Goal: Information Seeking & Learning: Check status

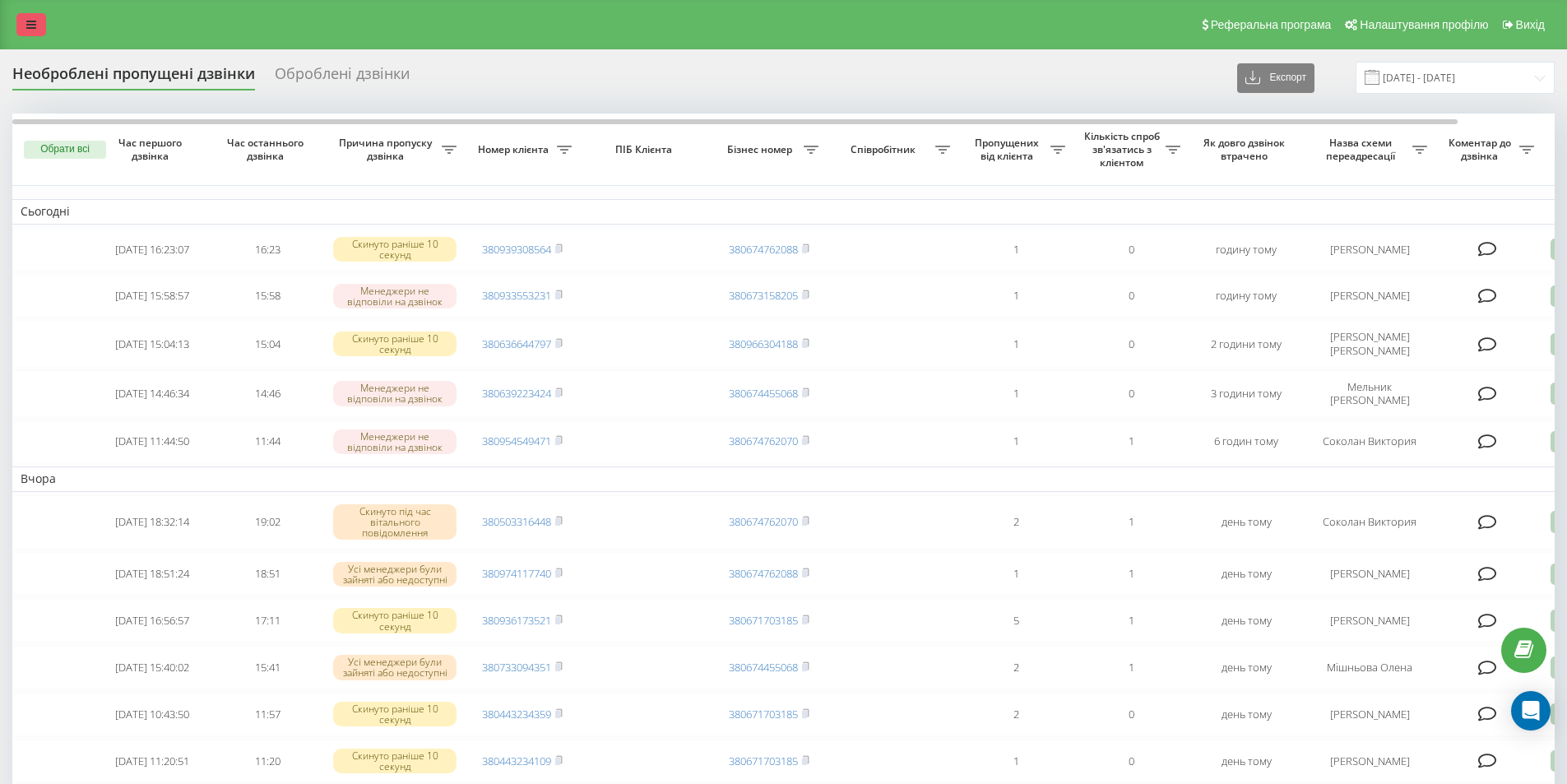
click at [29, 16] on link at bounding box center [31, 25] width 29 height 23
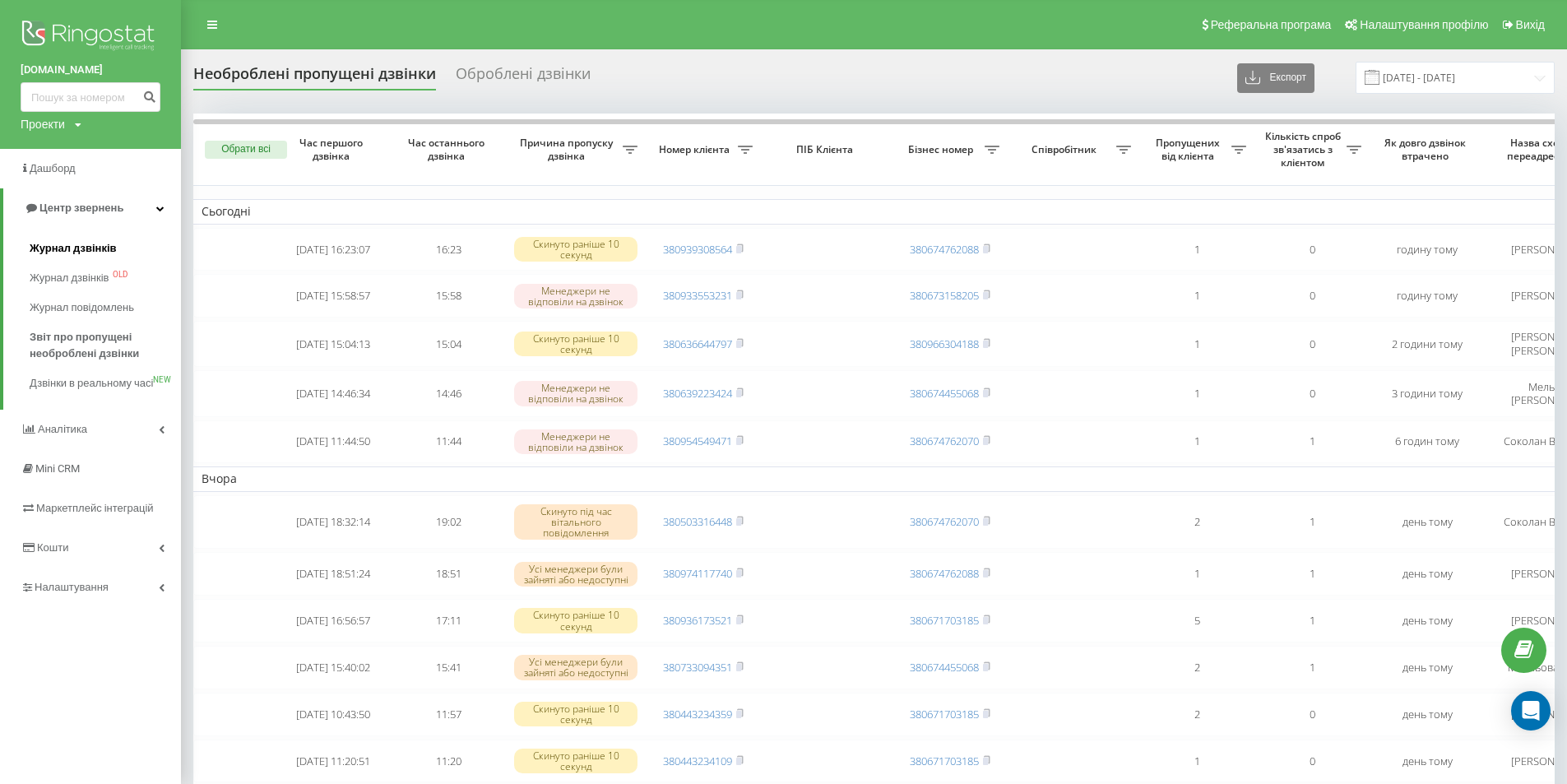
click at [91, 243] on span "Журнал дзвінків" at bounding box center [73, 248] width 87 height 17
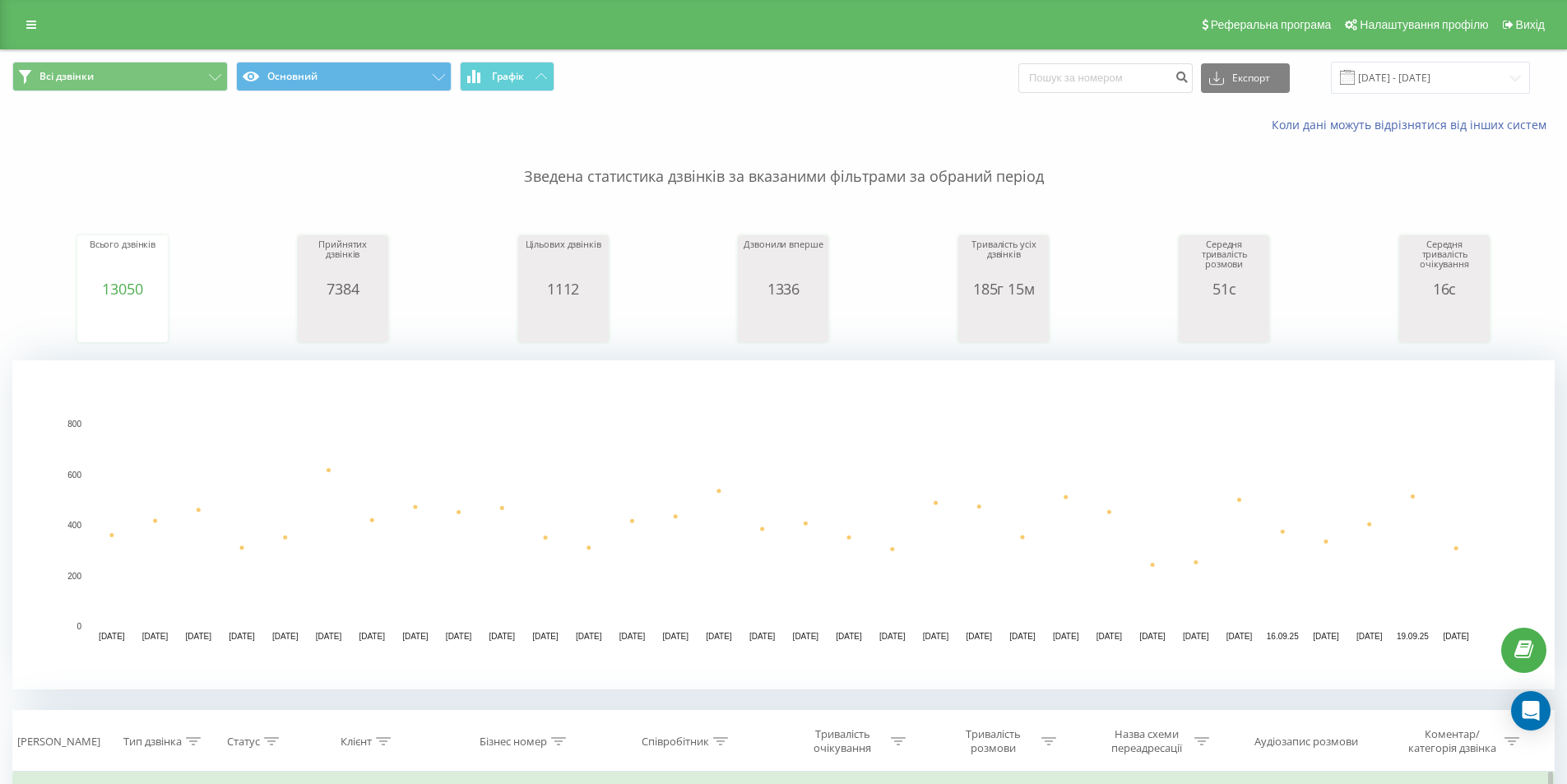
scroll to position [549, 0]
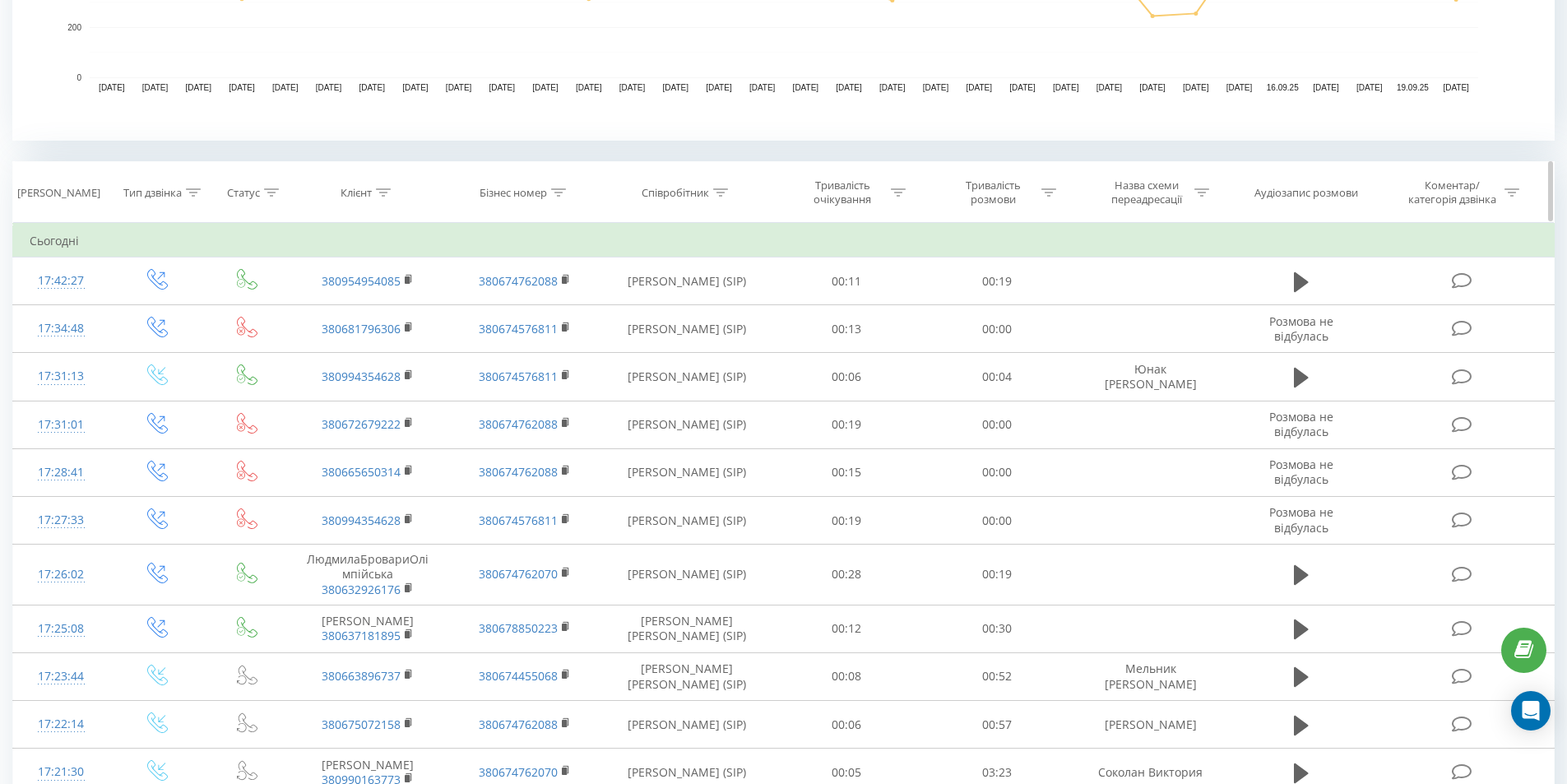
click at [723, 195] on icon at bounding box center [720, 192] width 15 height 8
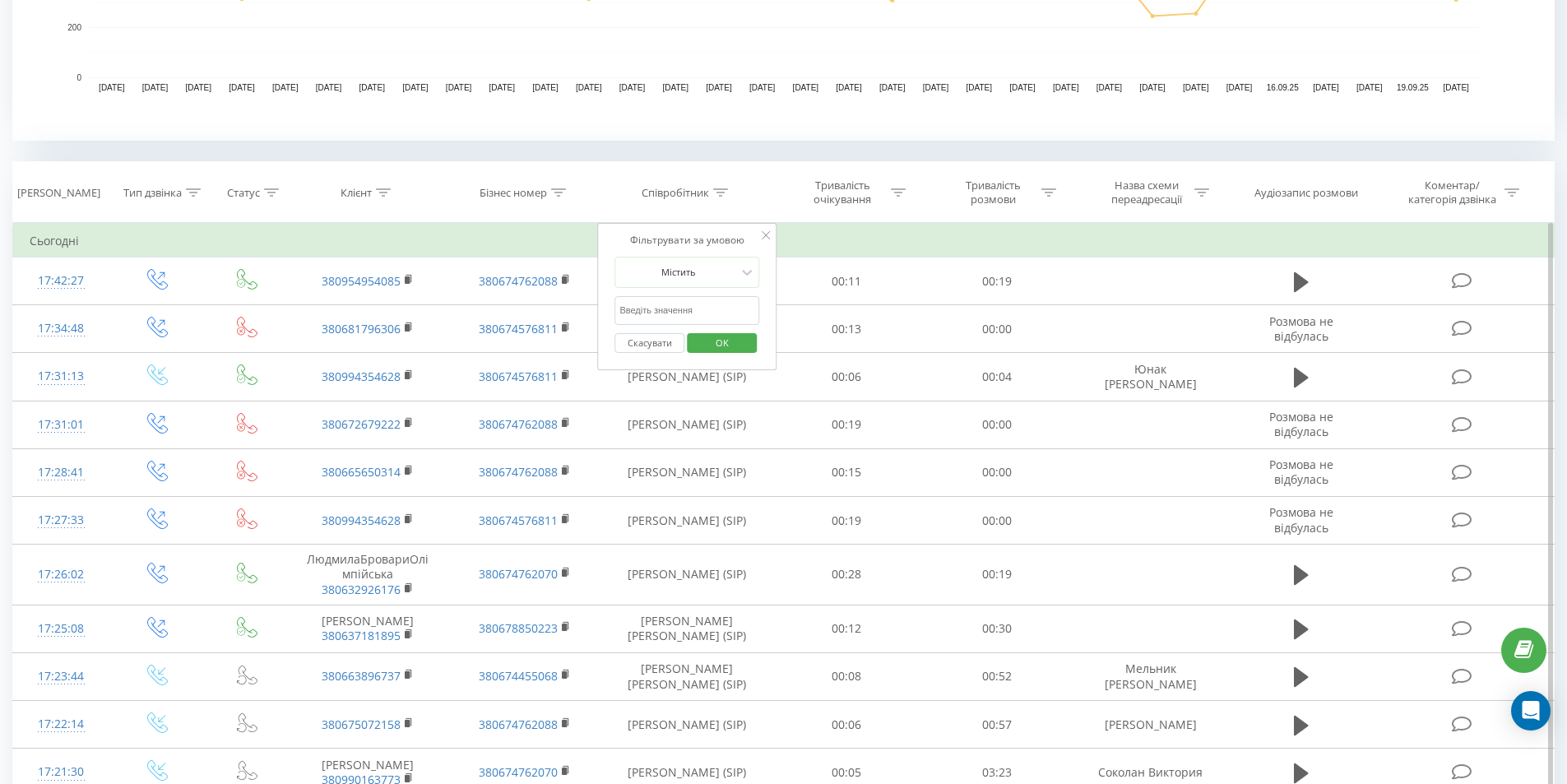
click at [654, 308] on input "text" at bounding box center [687, 310] width 145 height 28
type input "соколан"
click button "OK" at bounding box center [721, 343] width 70 height 20
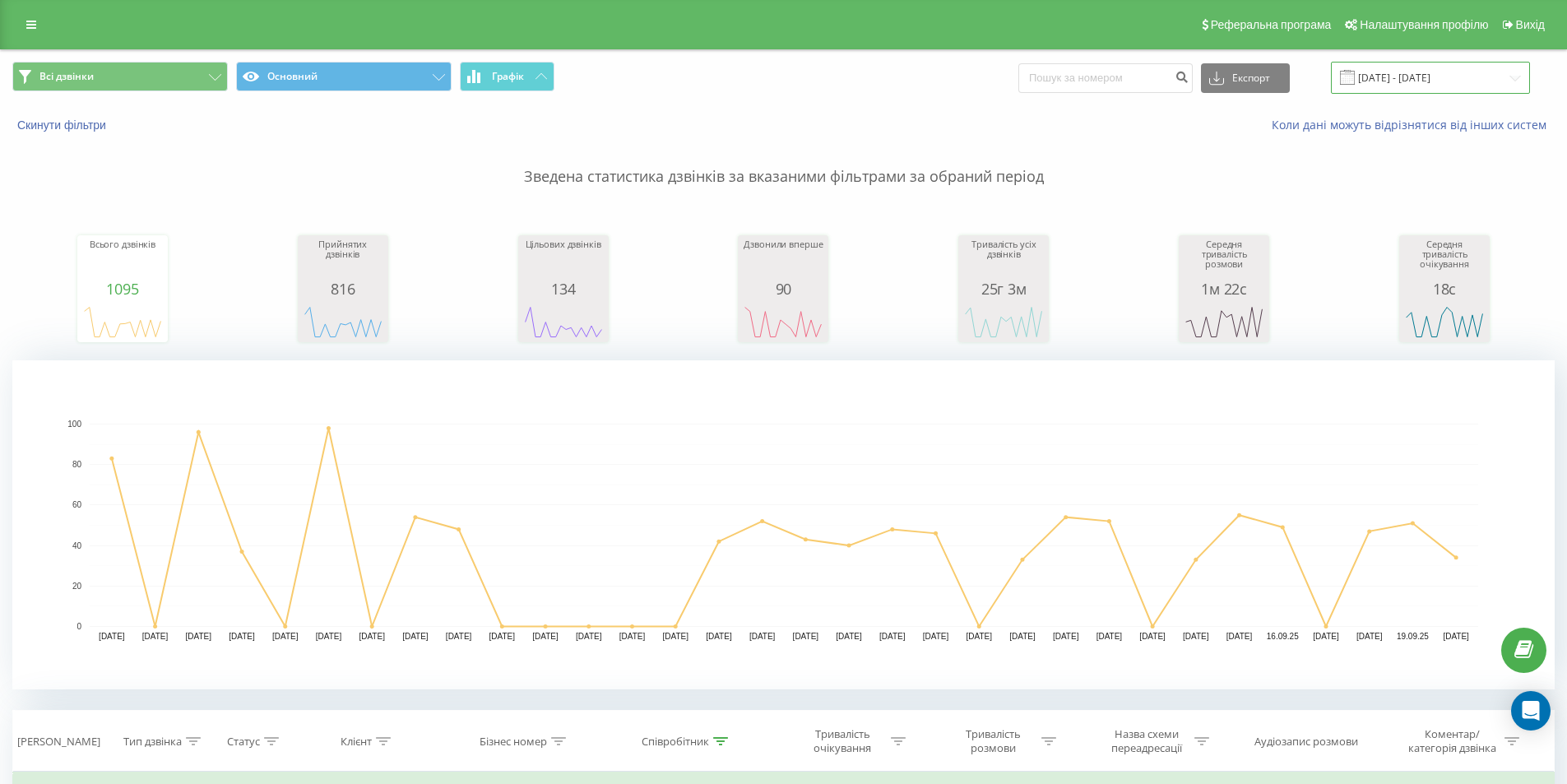
click at [1427, 70] on input "[DATE] - [DATE]" at bounding box center [1431, 77] width 199 height 32
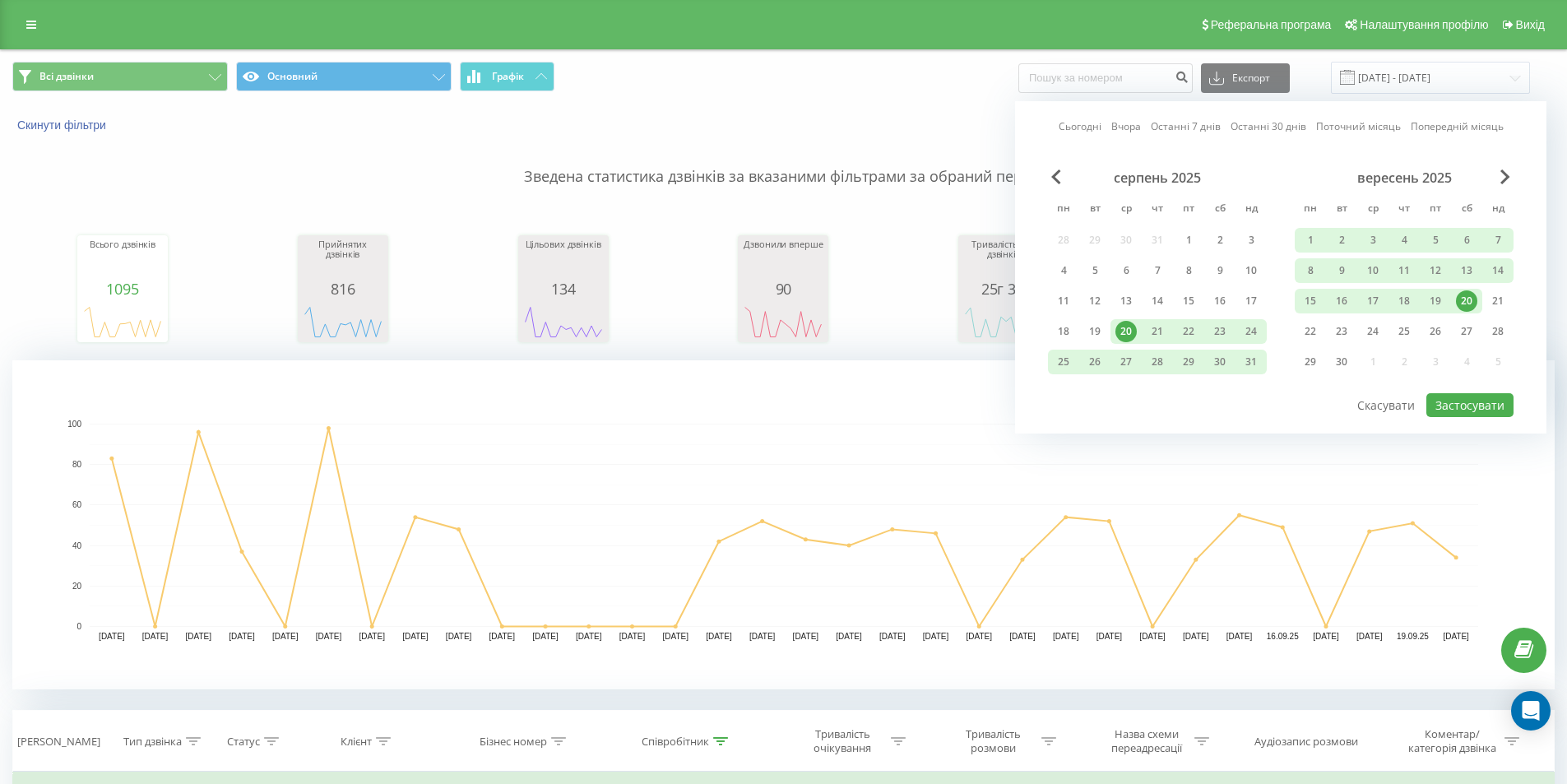
click at [1467, 296] on div "20" at bounding box center [1467, 301] width 21 height 21
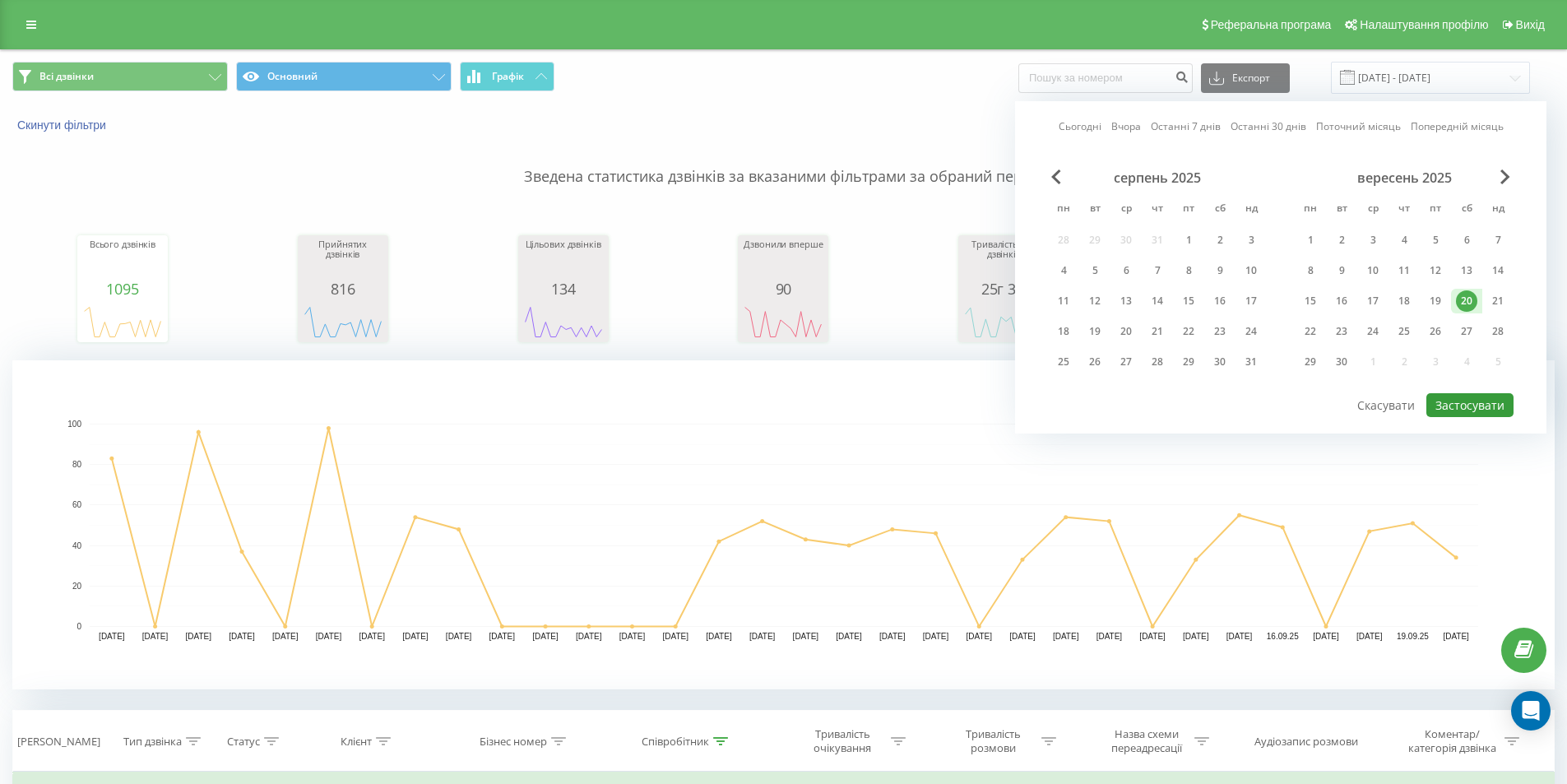
click at [1444, 400] on button "Застосувати" at bounding box center [1470, 405] width 87 height 24
type input "[DATE] - [DATE]"
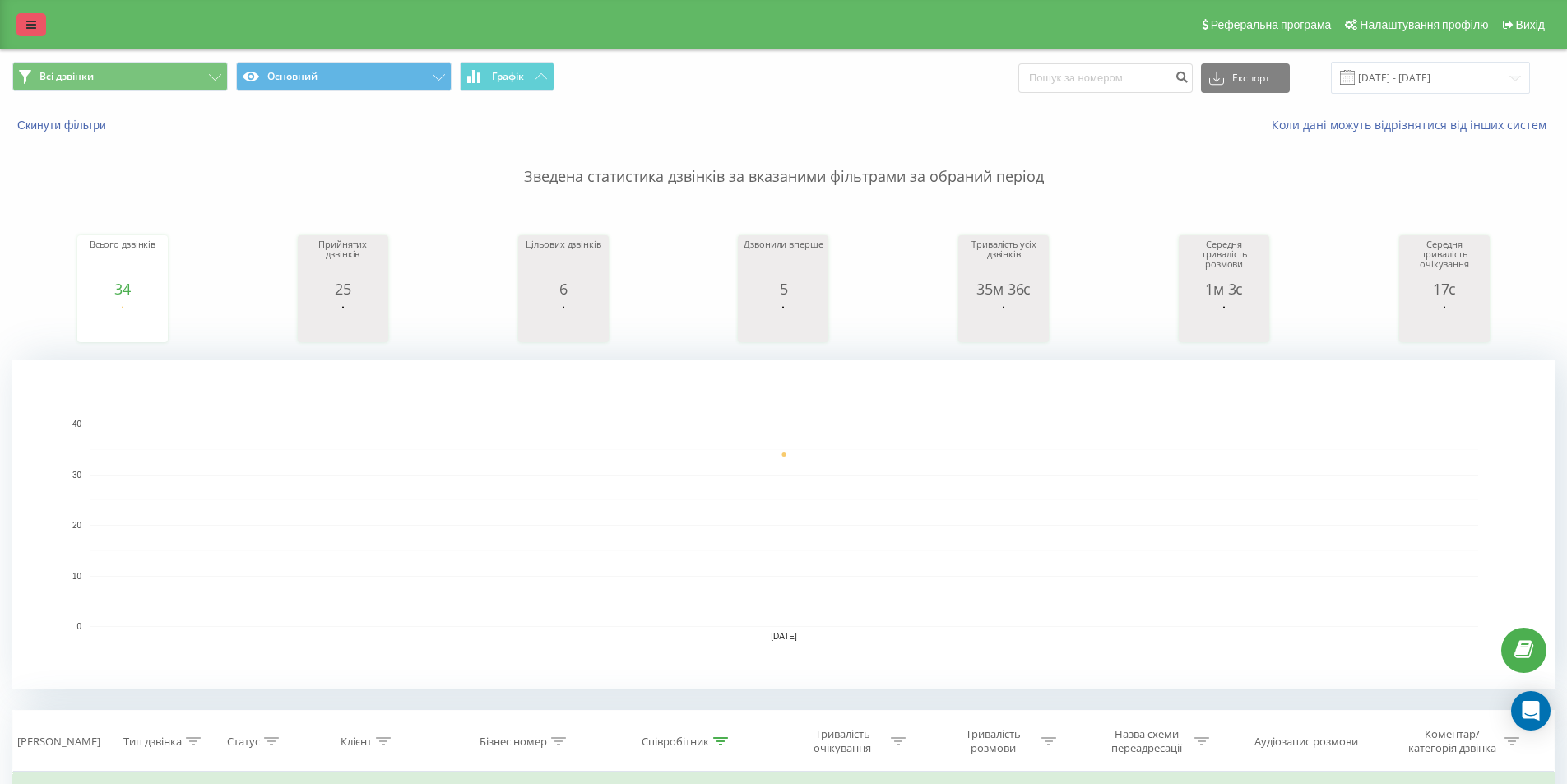
click at [37, 25] on link at bounding box center [31, 25] width 29 height 23
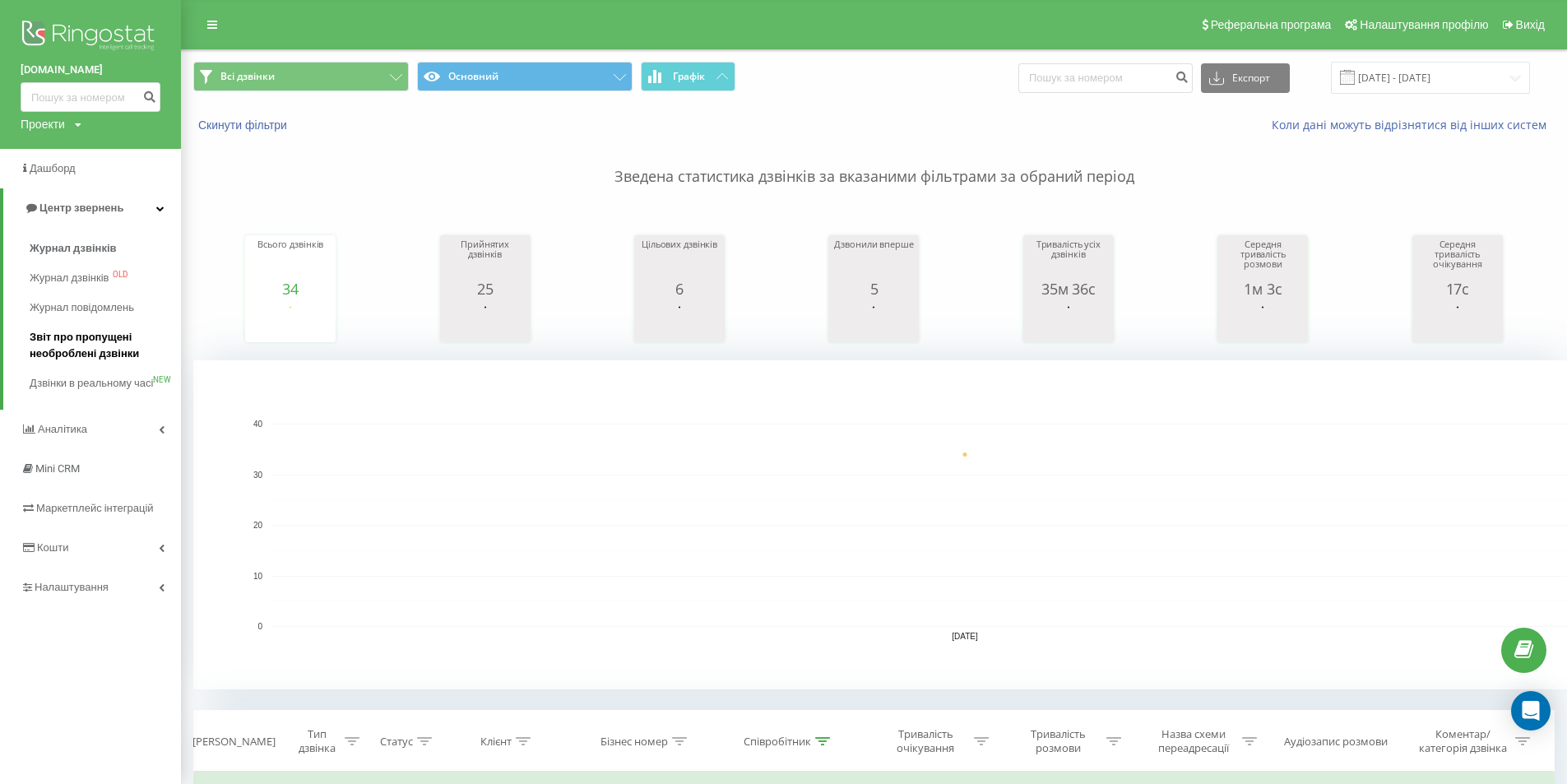
click at [51, 348] on span "Звіт про пропущені необроблені дзвінки" at bounding box center [100, 344] width 143 height 33
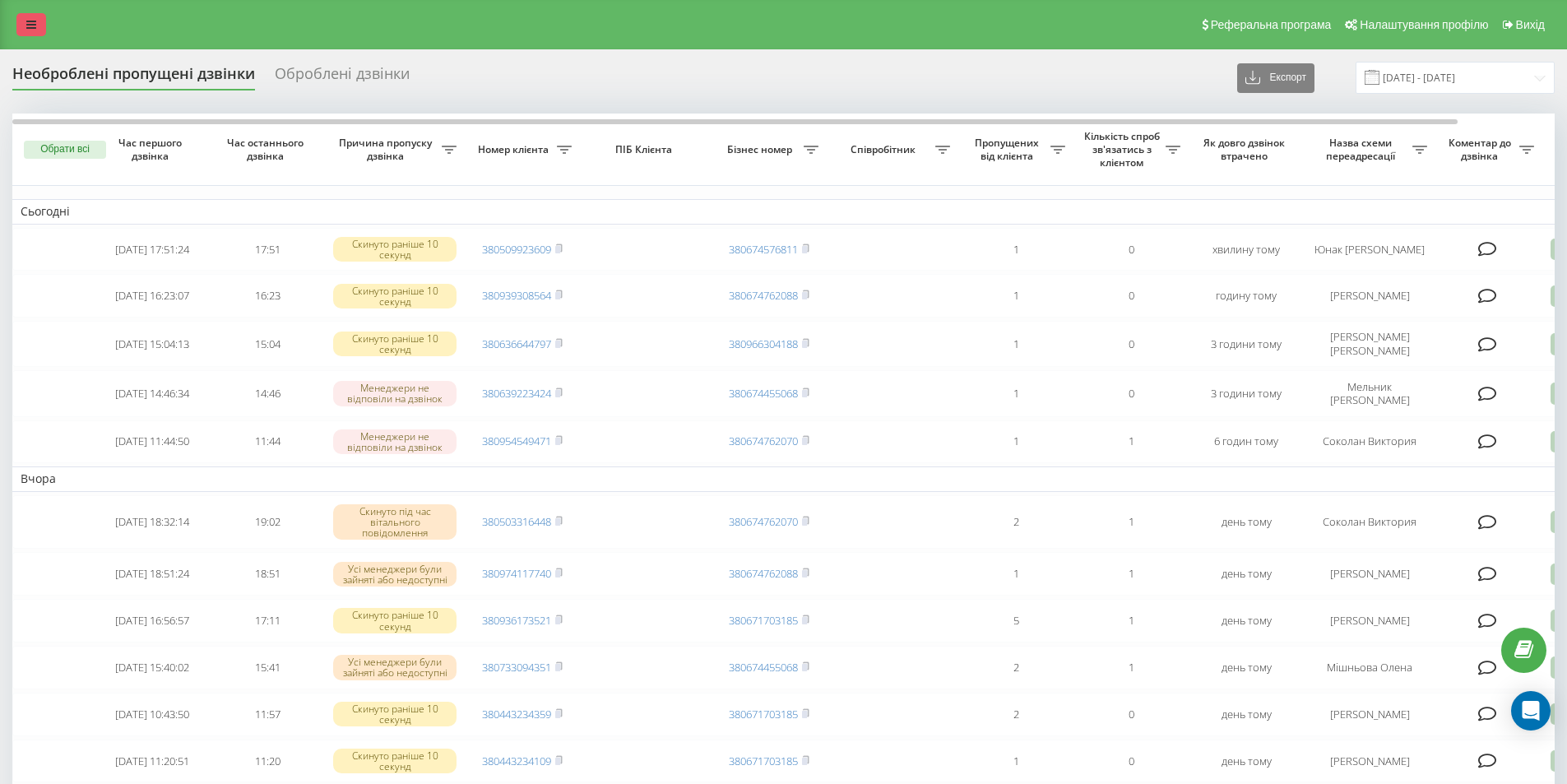
click at [29, 25] on icon at bounding box center [31, 24] width 10 height 12
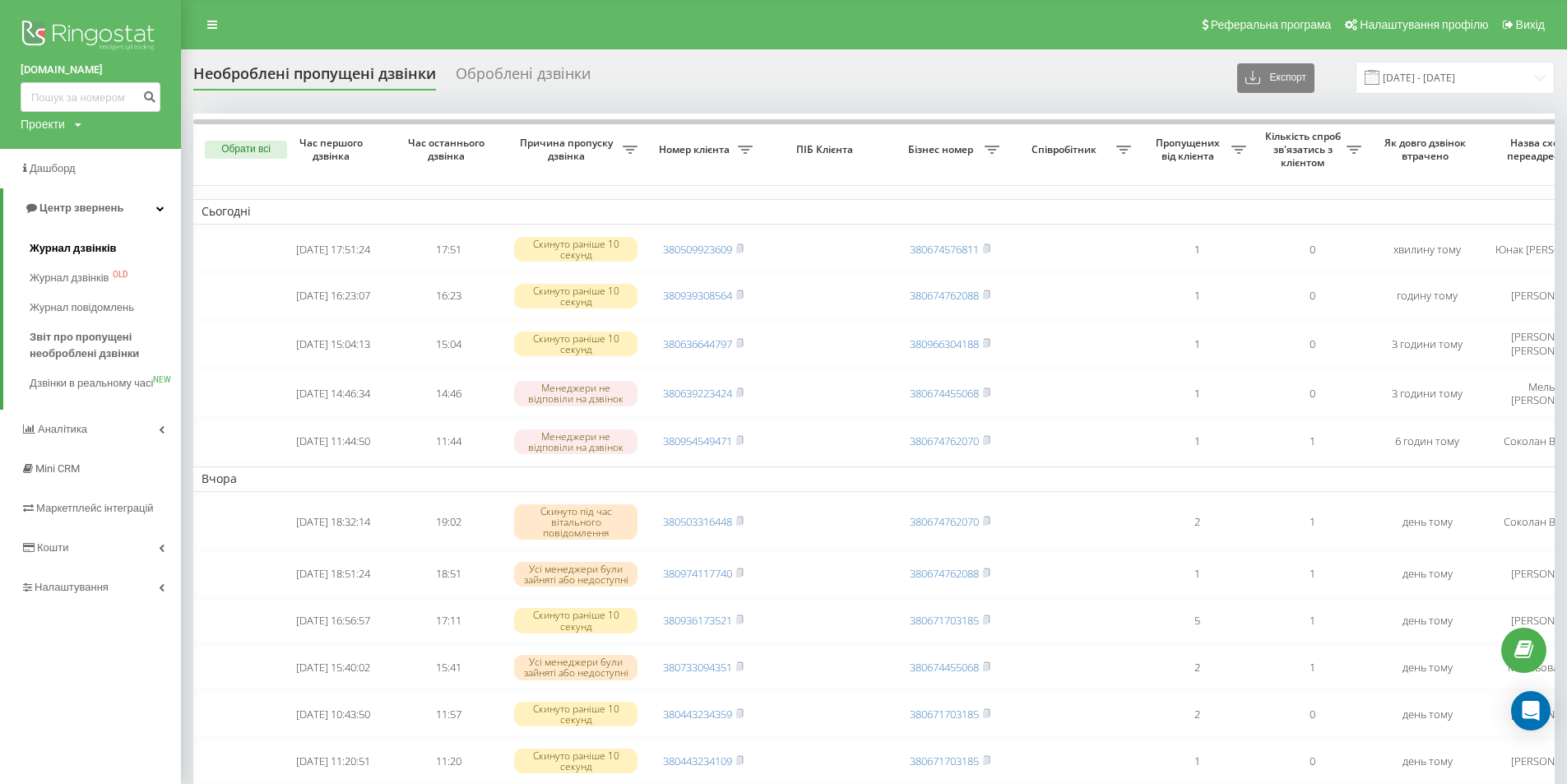
click at [45, 246] on span "Журнал дзвінків" at bounding box center [73, 248] width 87 height 17
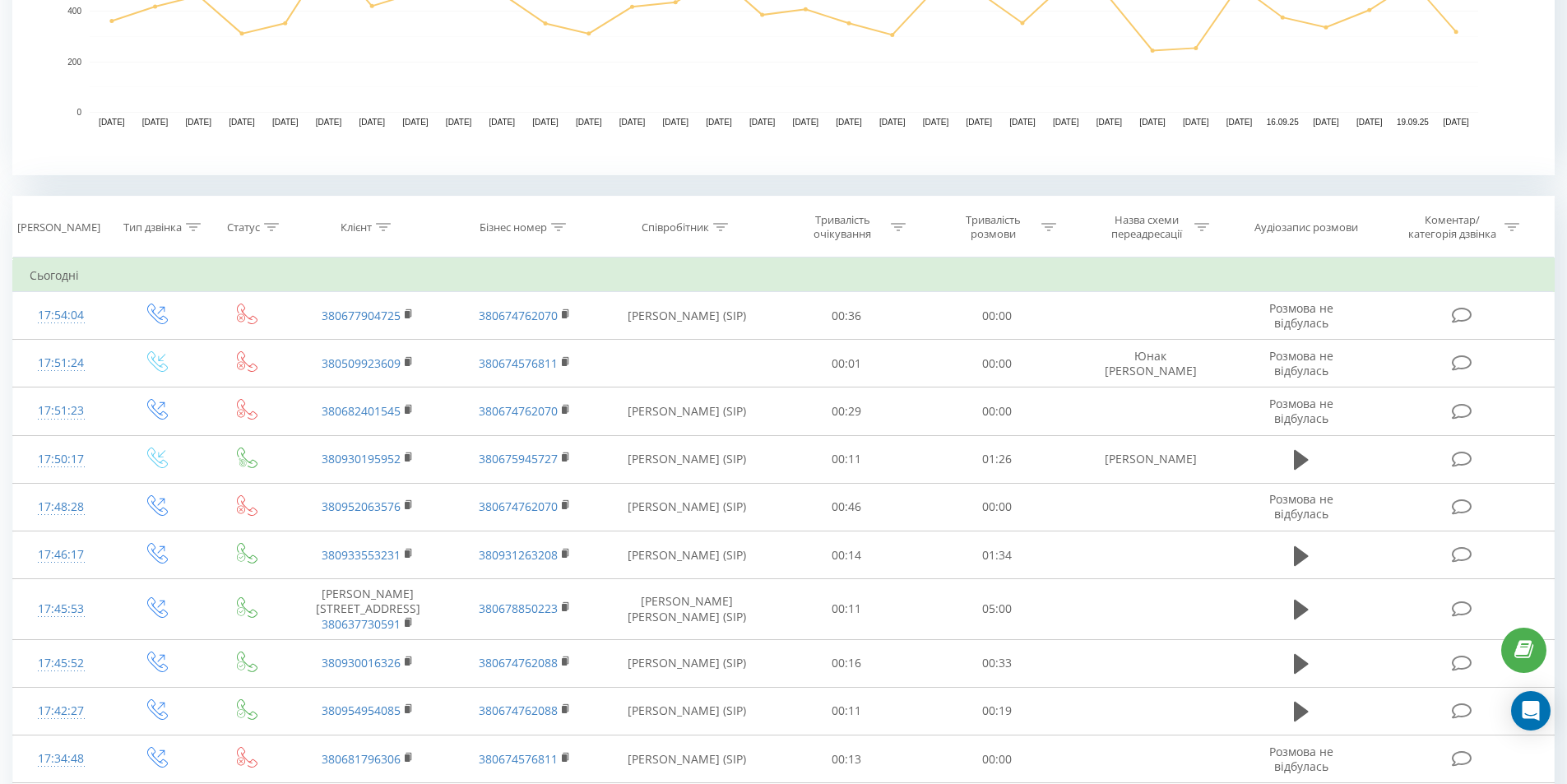
scroll to position [549, 0]
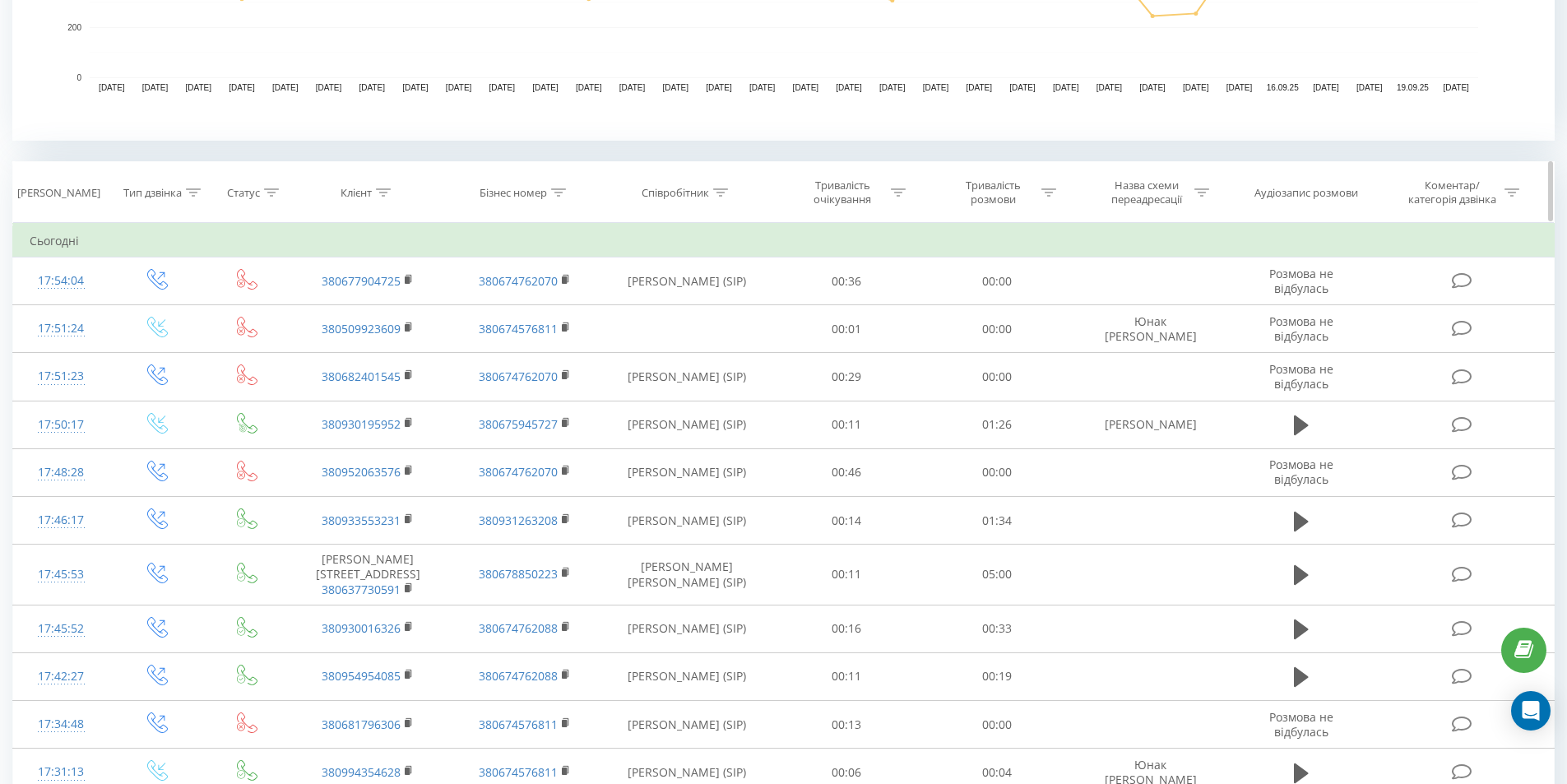
click at [724, 195] on icon at bounding box center [720, 192] width 15 height 8
click at [657, 310] on input "text" at bounding box center [687, 310] width 145 height 28
type input "соколан"
click button "OK" at bounding box center [721, 343] width 70 height 20
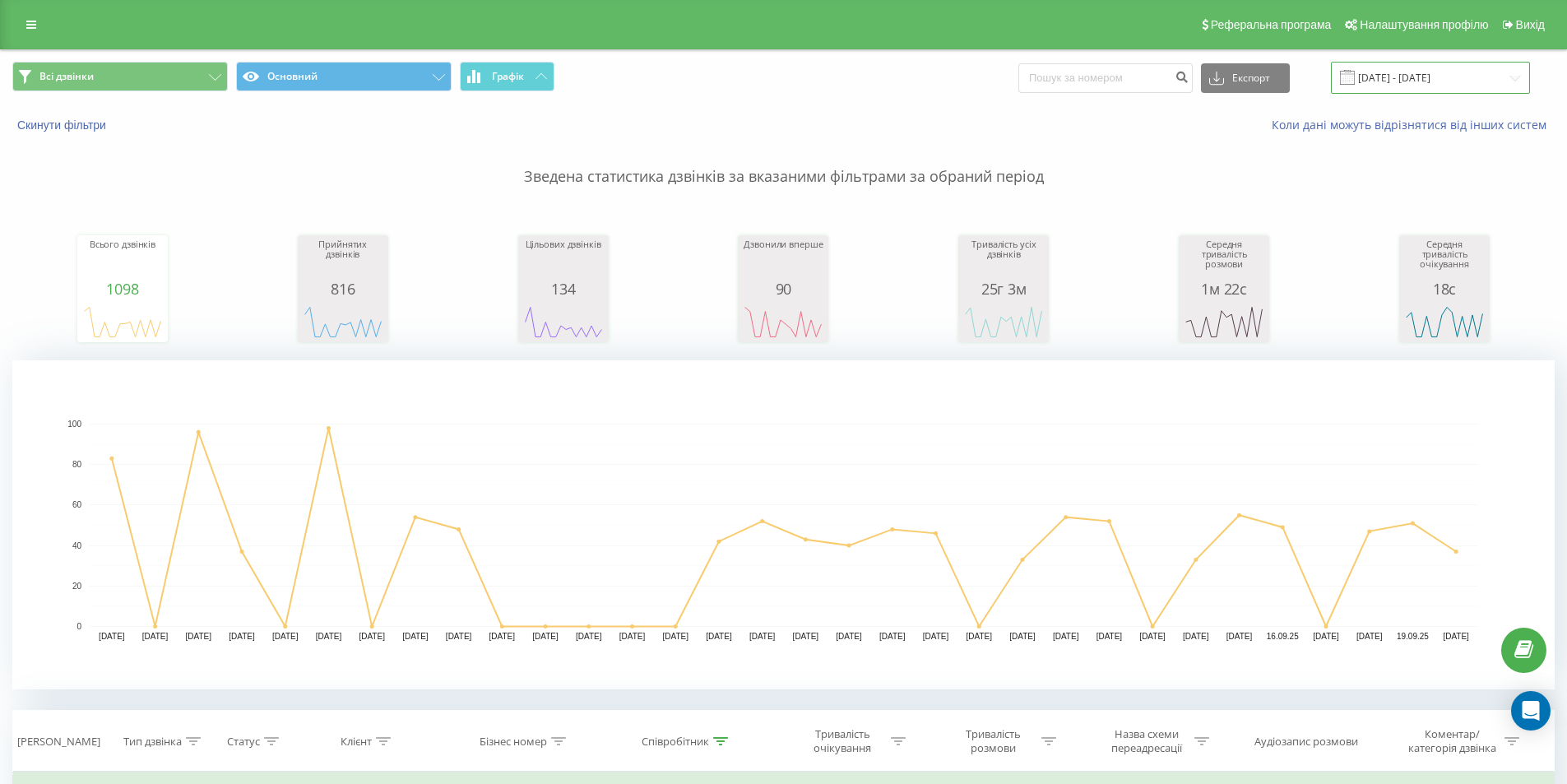
click at [1444, 64] on input "[DATE] - [DATE]" at bounding box center [1431, 77] width 199 height 32
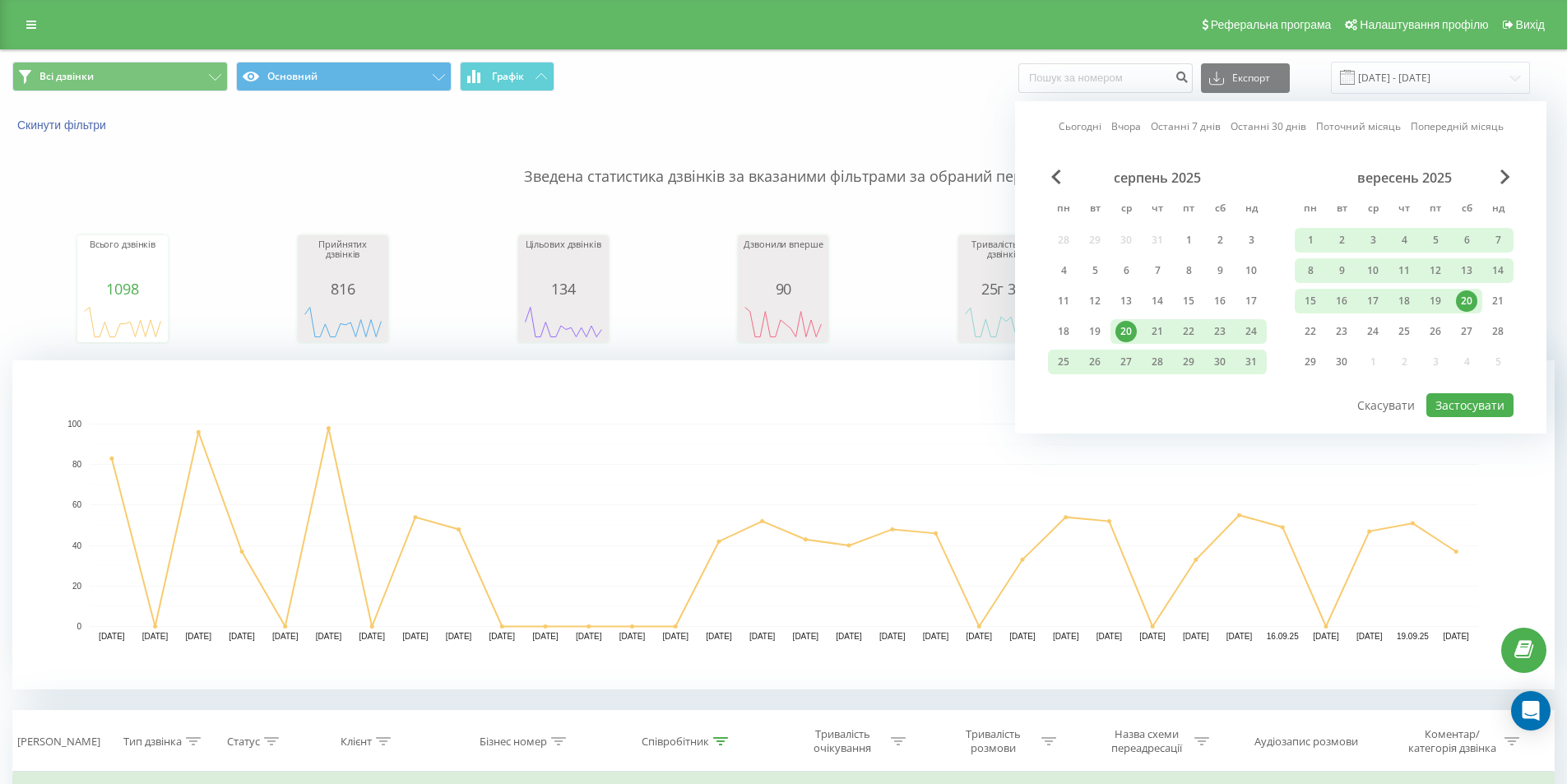
click at [1467, 299] on div "20" at bounding box center [1467, 301] width 21 height 21
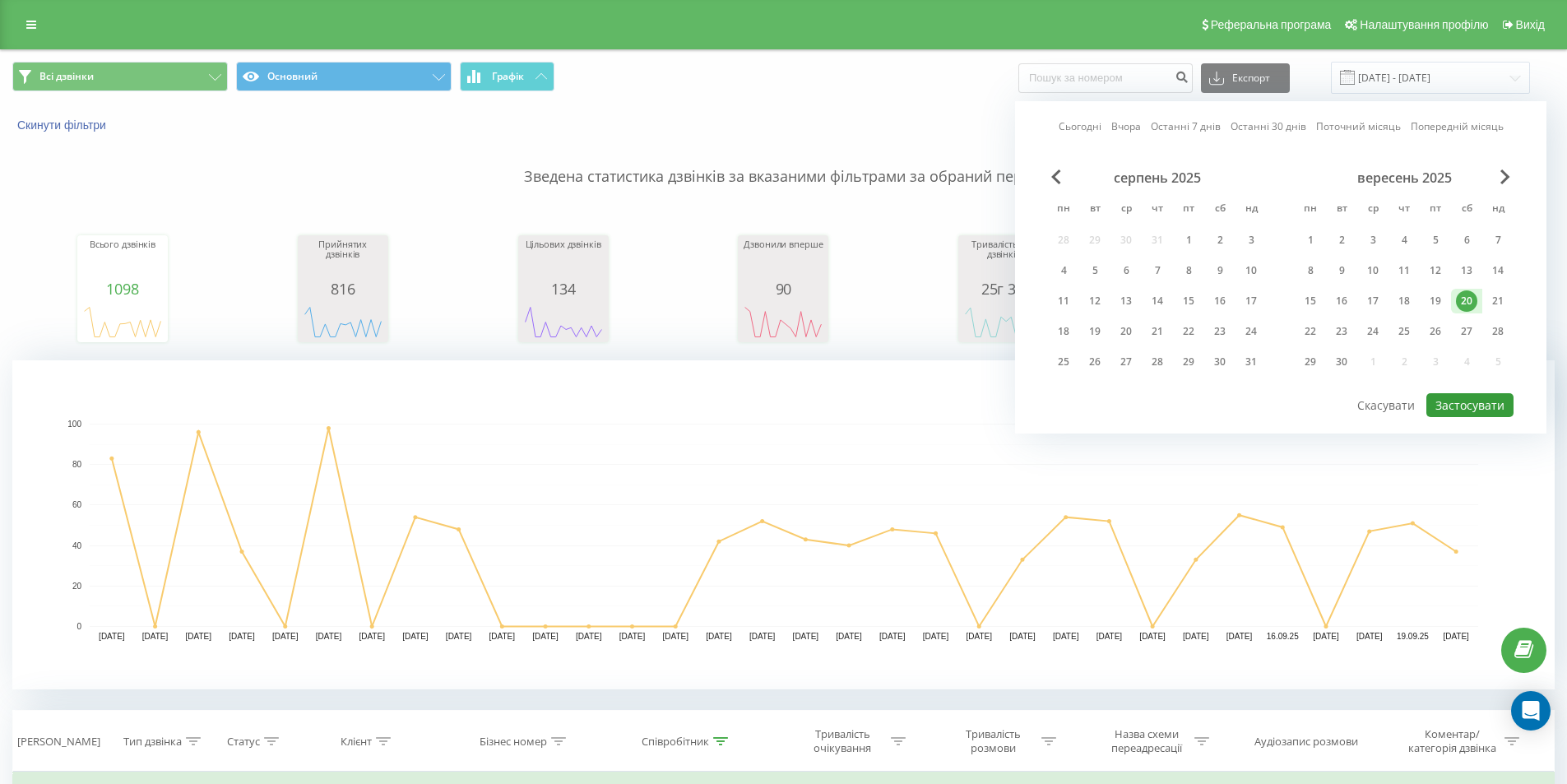
click at [1476, 394] on button "Застосувати" at bounding box center [1470, 405] width 87 height 24
type input "20.09.2025 - 20.09.2025"
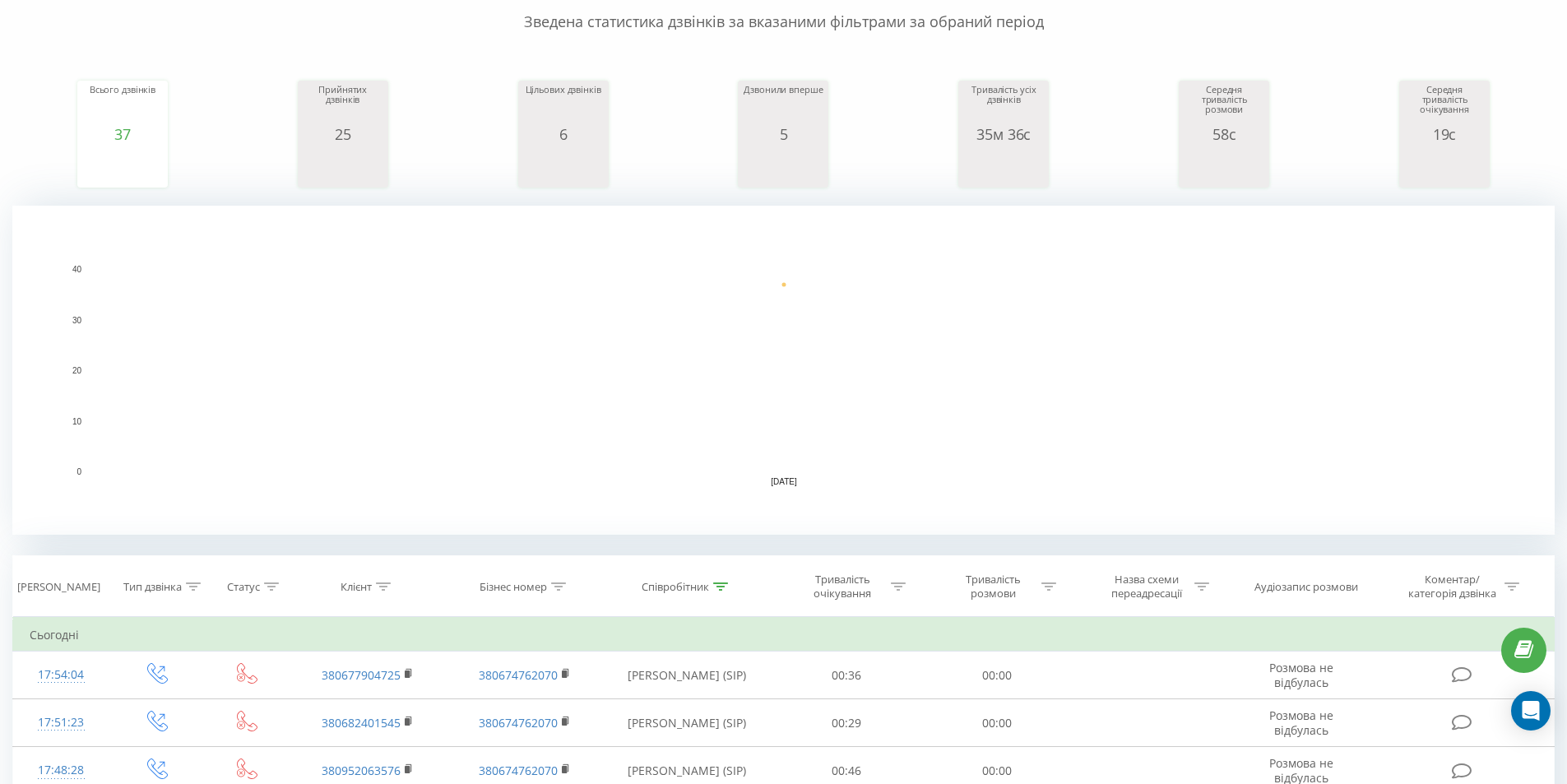
scroll to position [273, 0]
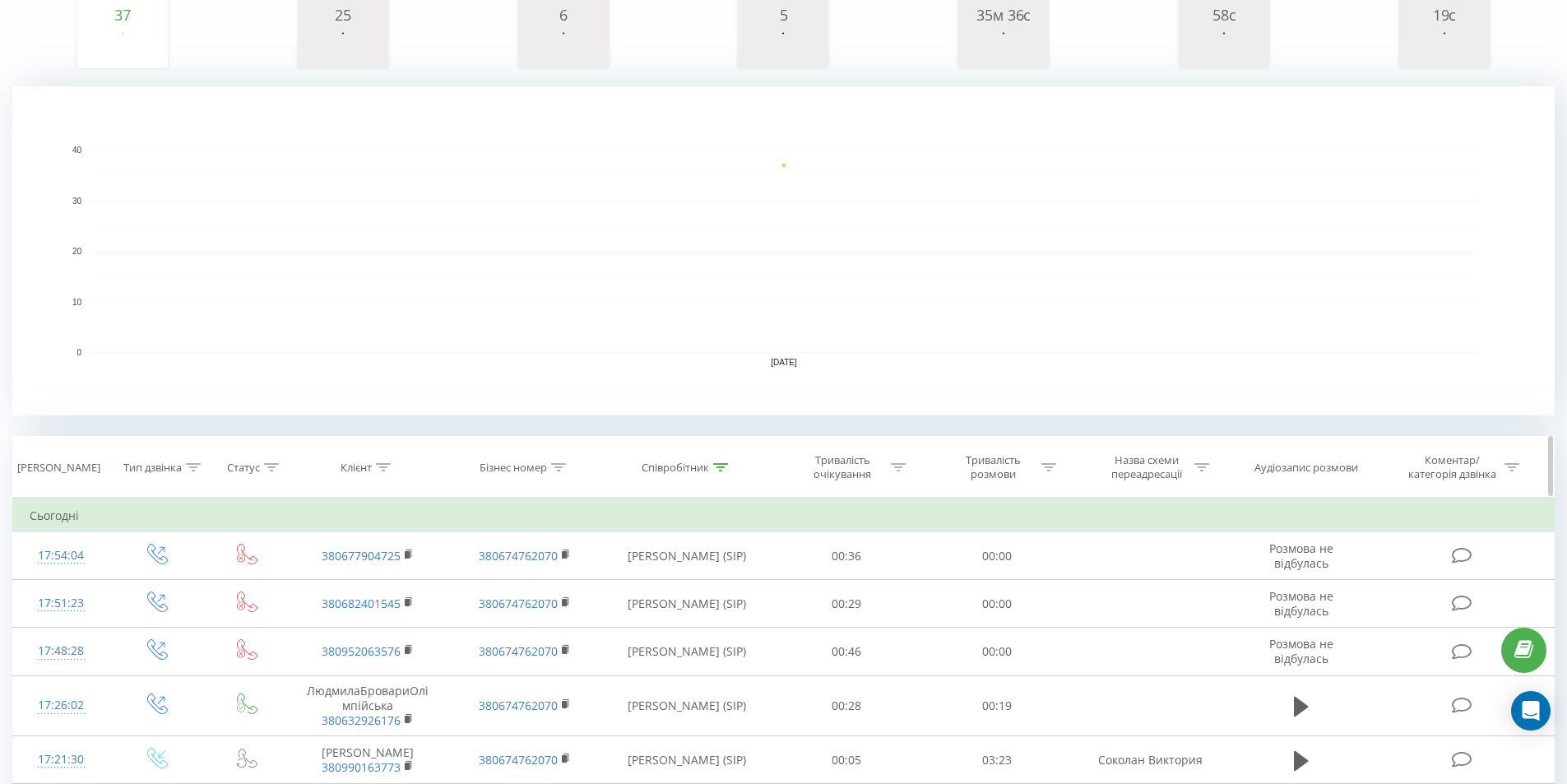
click at [720, 464] on icon at bounding box center [720, 466] width 15 height 8
click at [675, 582] on input "соколан" at bounding box center [687, 585] width 145 height 28
type input "с"
click button "OK" at bounding box center [721, 617] width 70 height 20
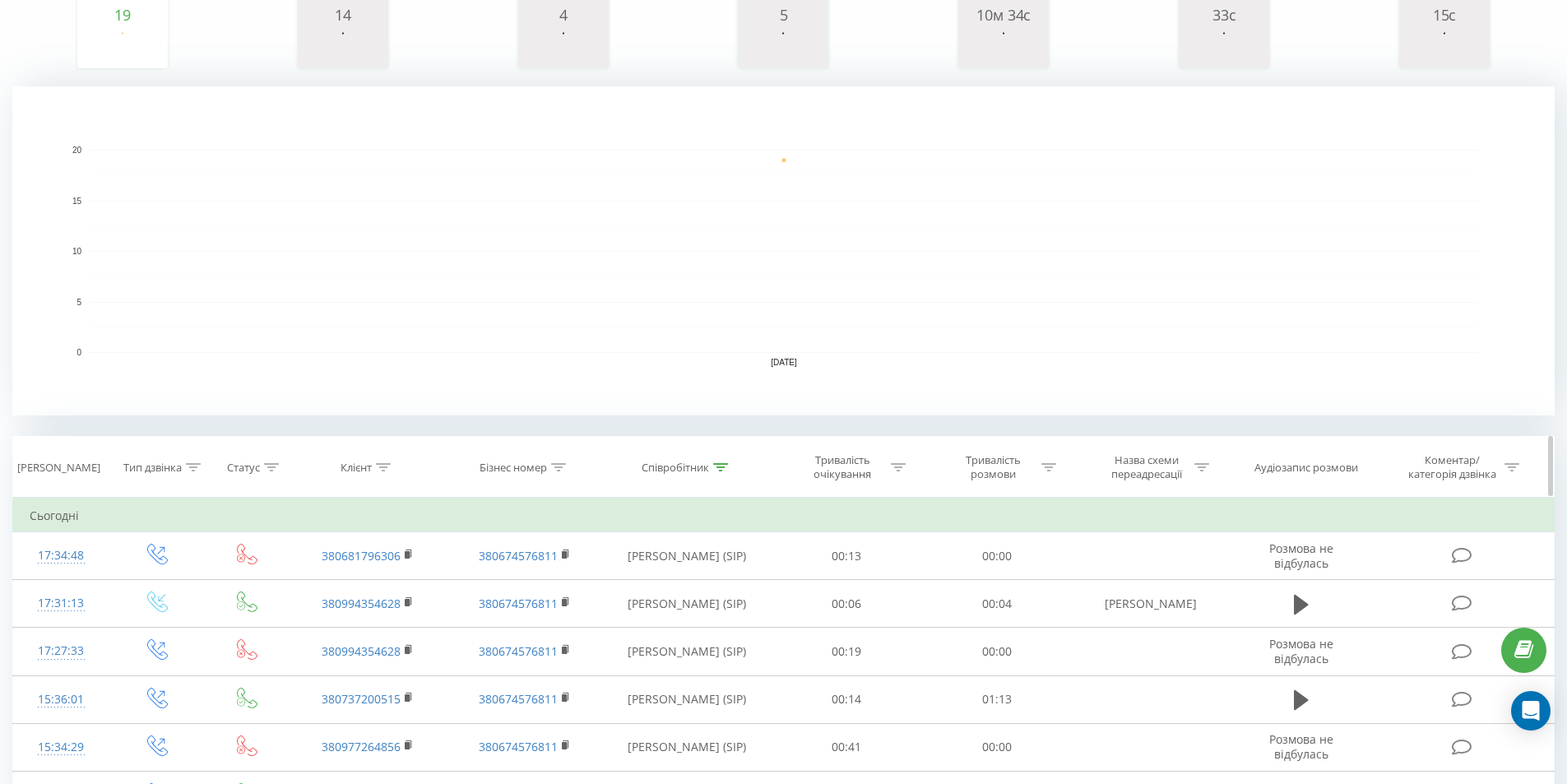
click at [719, 467] on icon at bounding box center [720, 466] width 15 height 8
click at [684, 578] on input "юнак" at bounding box center [687, 585] width 145 height 28
type input "ю"
click at [734, 620] on span "OK" at bounding box center [722, 617] width 46 height 26
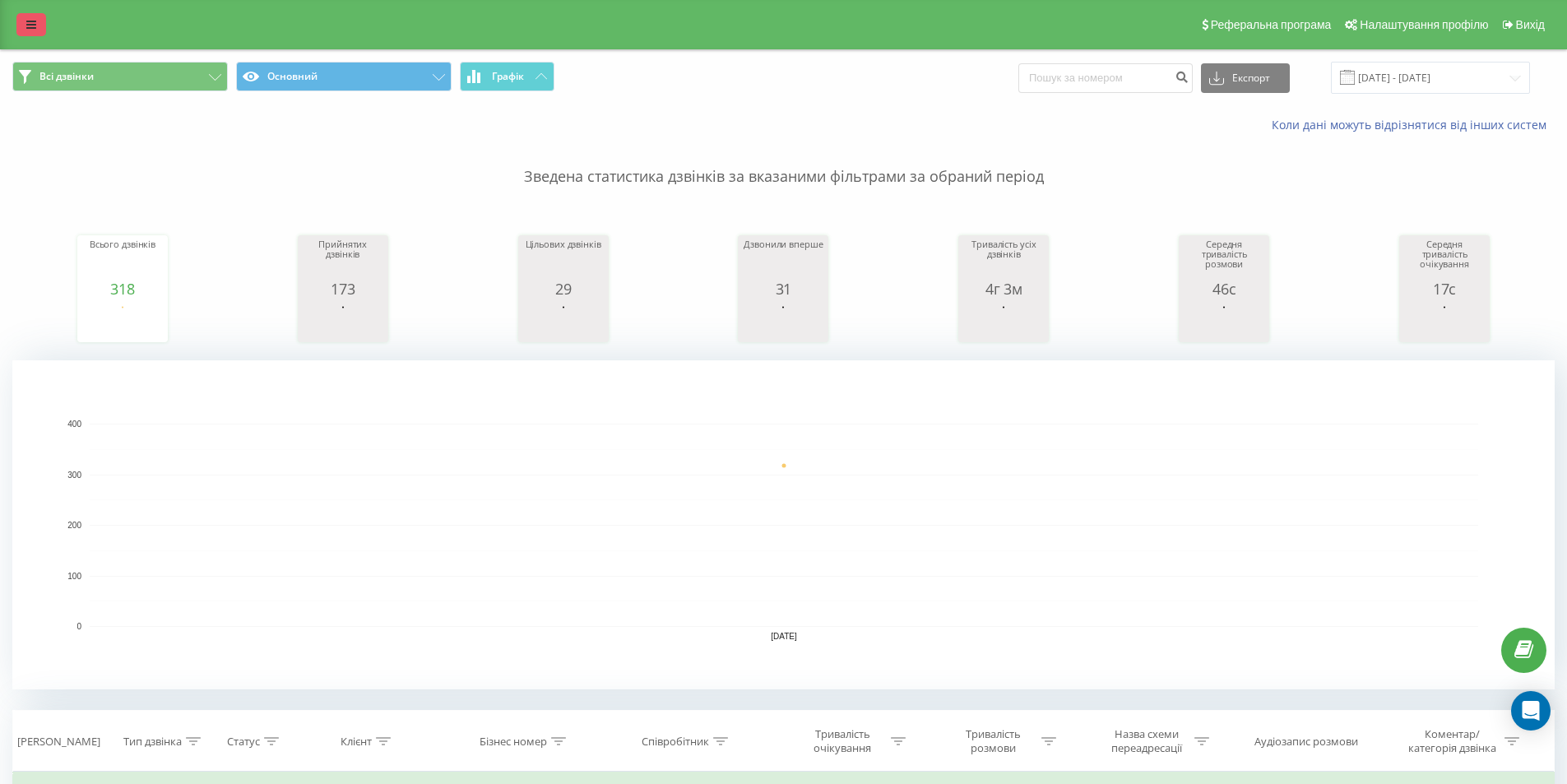
click at [22, 18] on link at bounding box center [31, 25] width 29 height 23
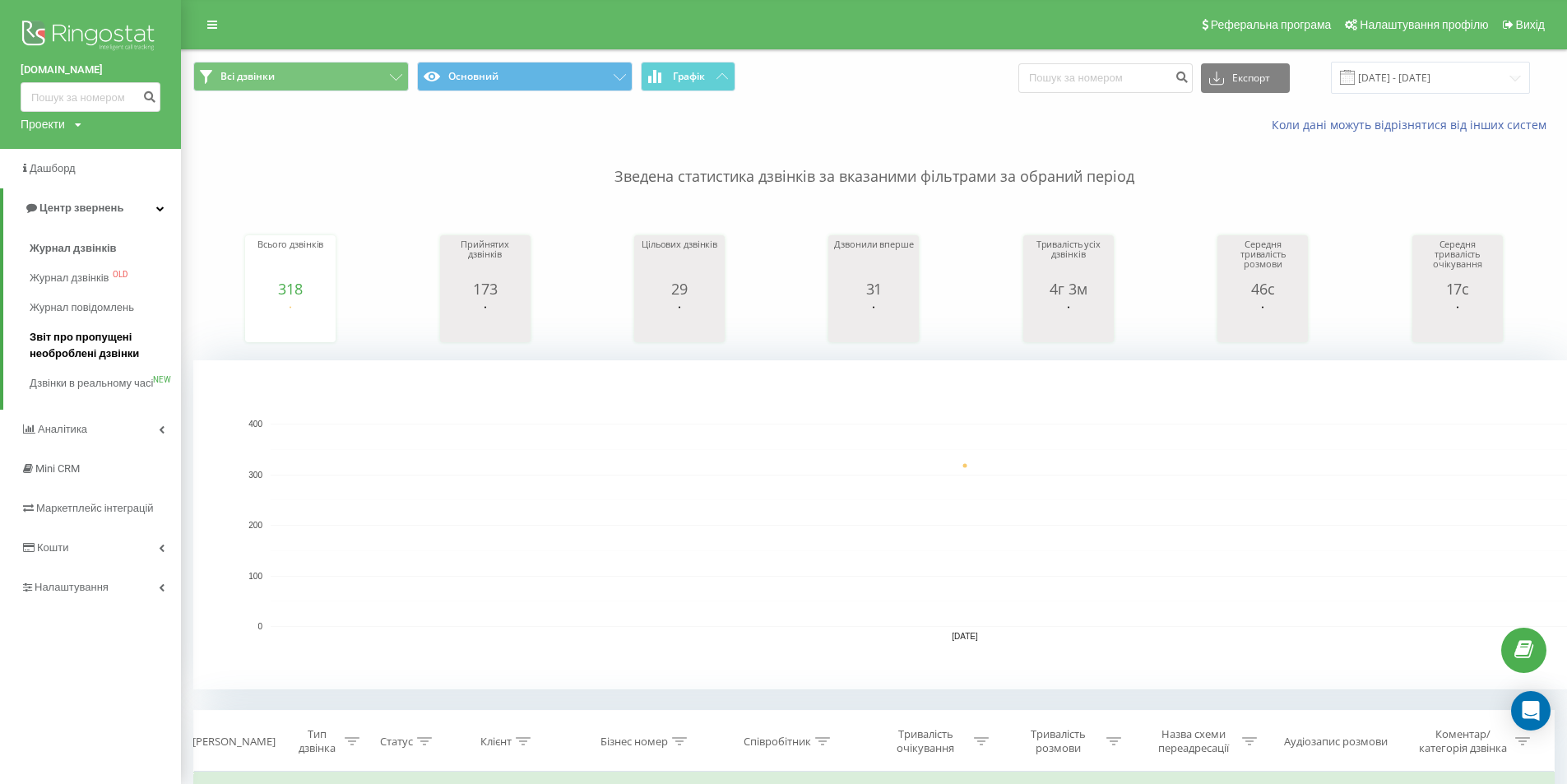
click at [84, 347] on span "Звіт про пропущені необроблені дзвінки" at bounding box center [100, 344] width 143 height 33
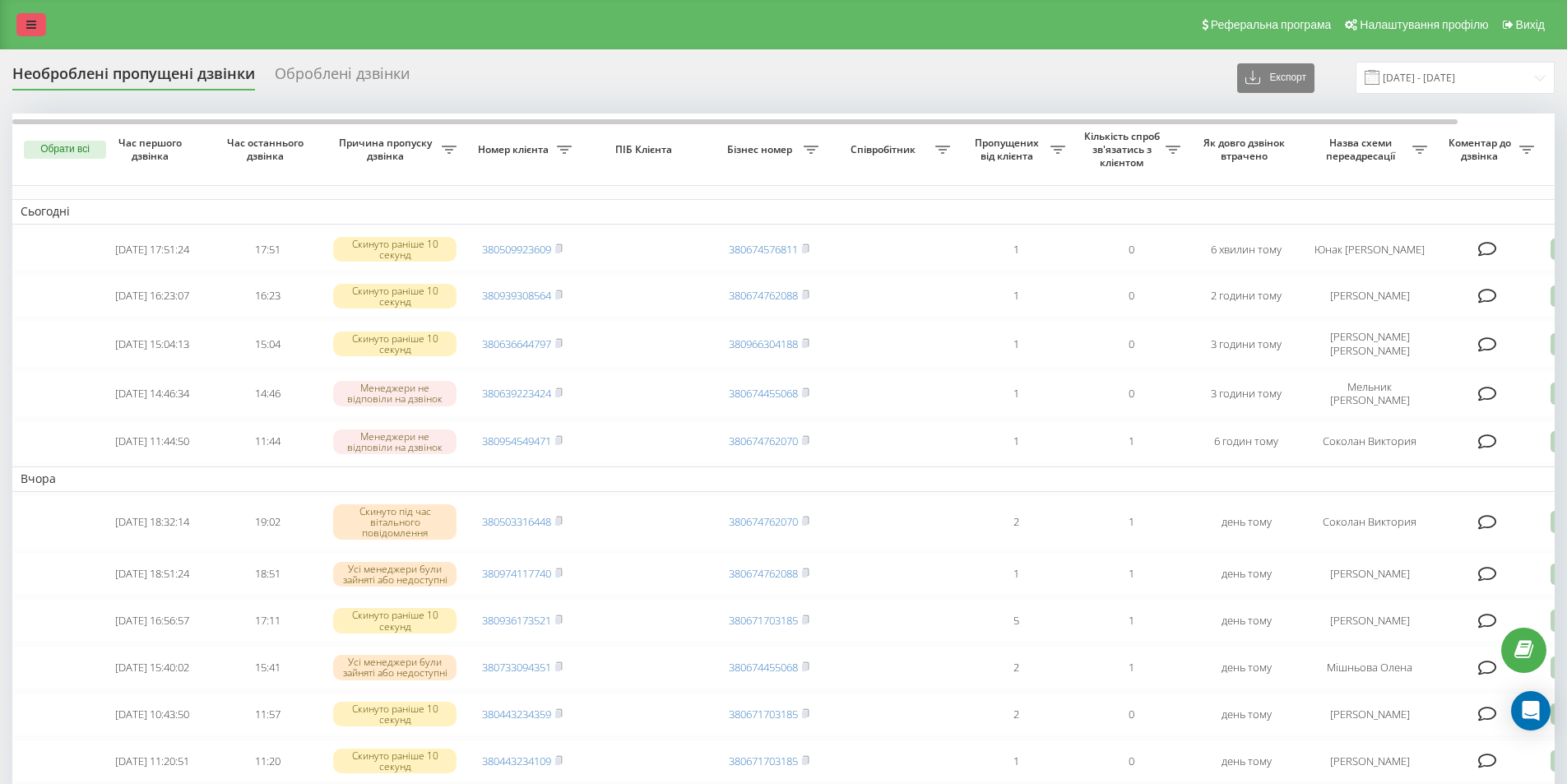
click at [37, 20] on link at bounding box center [31, 25] width 29 height 23
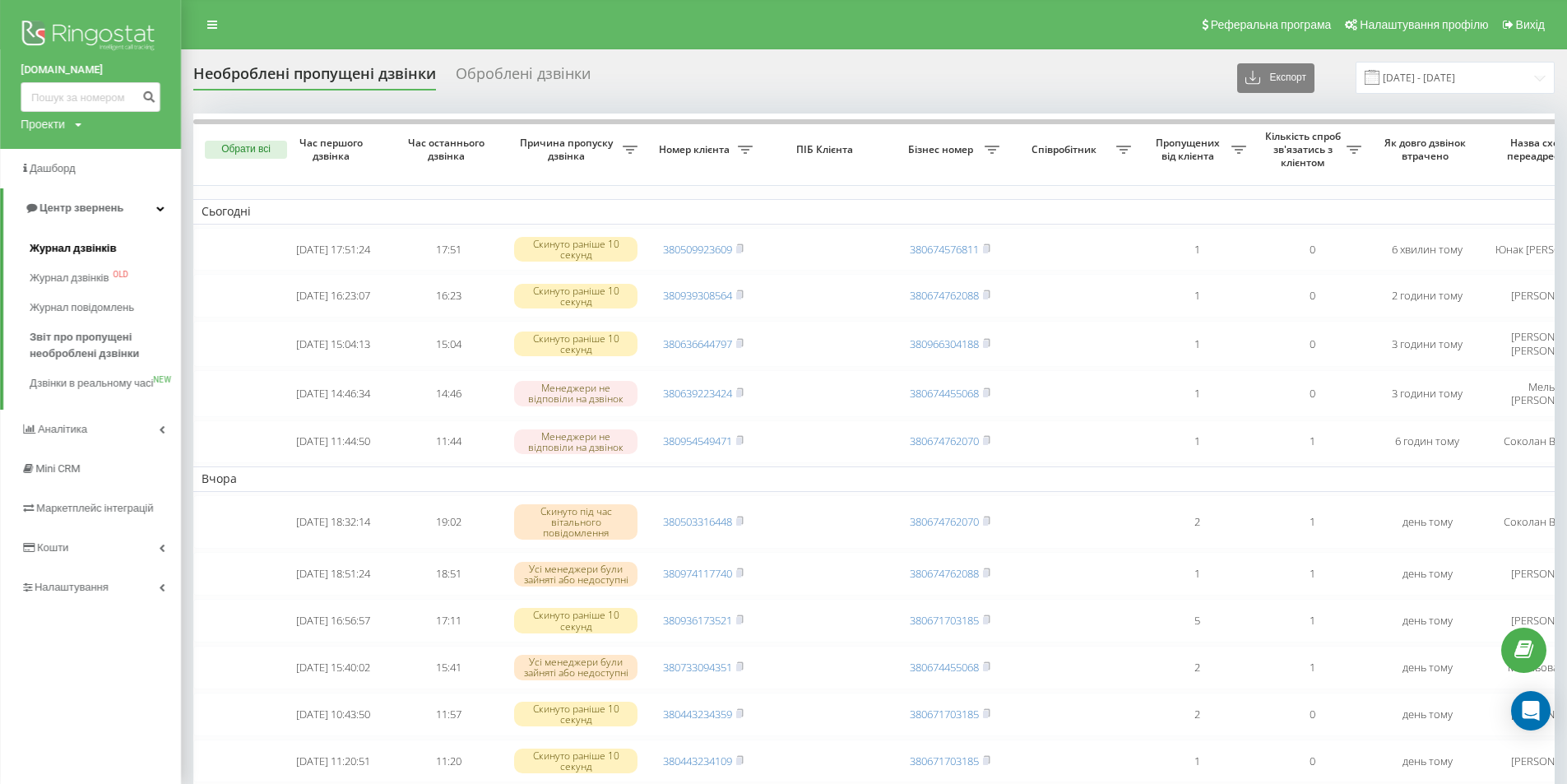
click at [57, 255] on span "Журнал дзвінків" at bounding box center [73, 248] width 87 height 17
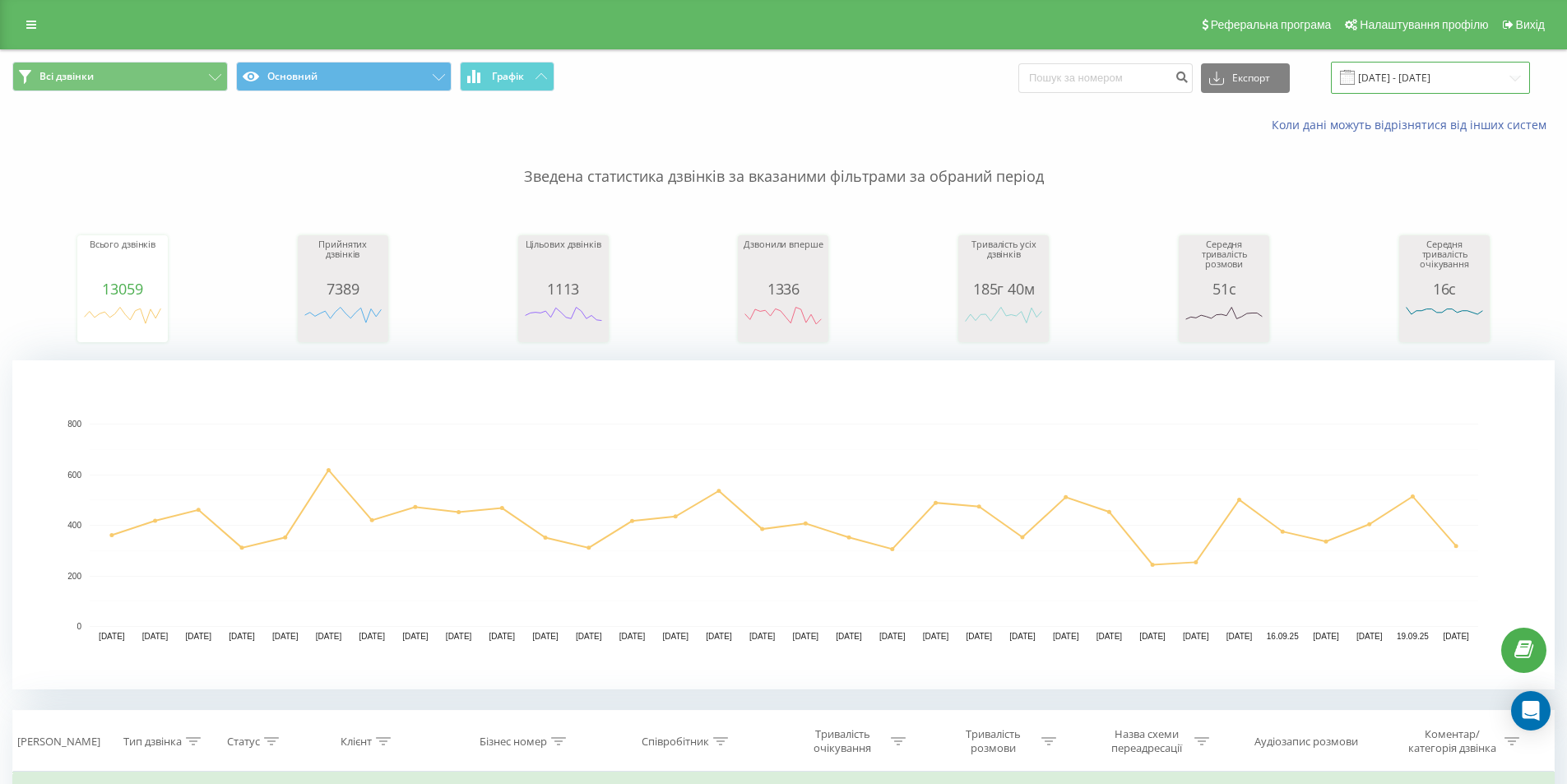
click at [1419, 73] on input "[DATE] - [DATE]" at bounding box center [1431, 77] width 199 height 32
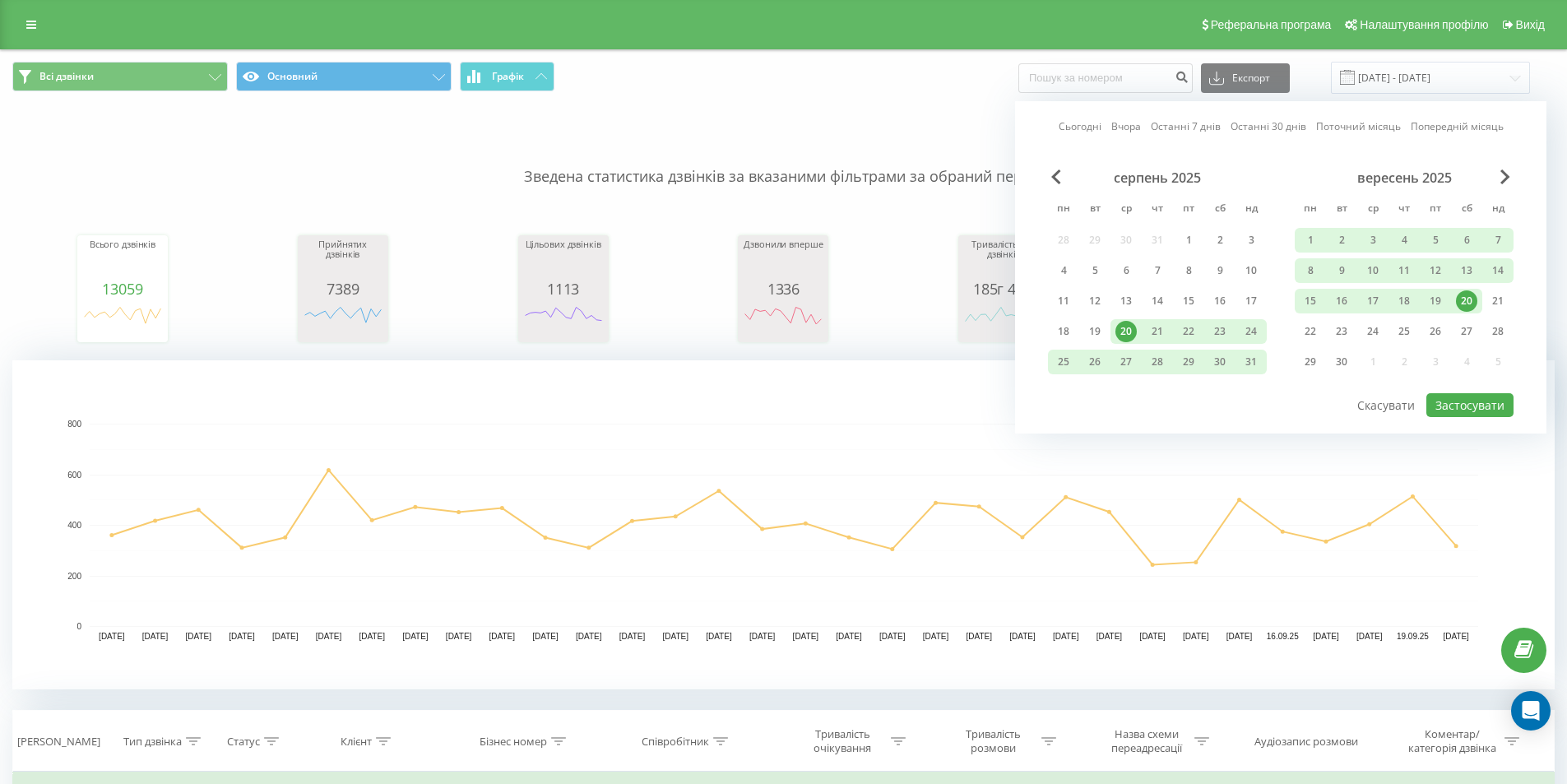
click at [1471, 304] on div "20" at bounding box center [1467, 301] width 21 height 21
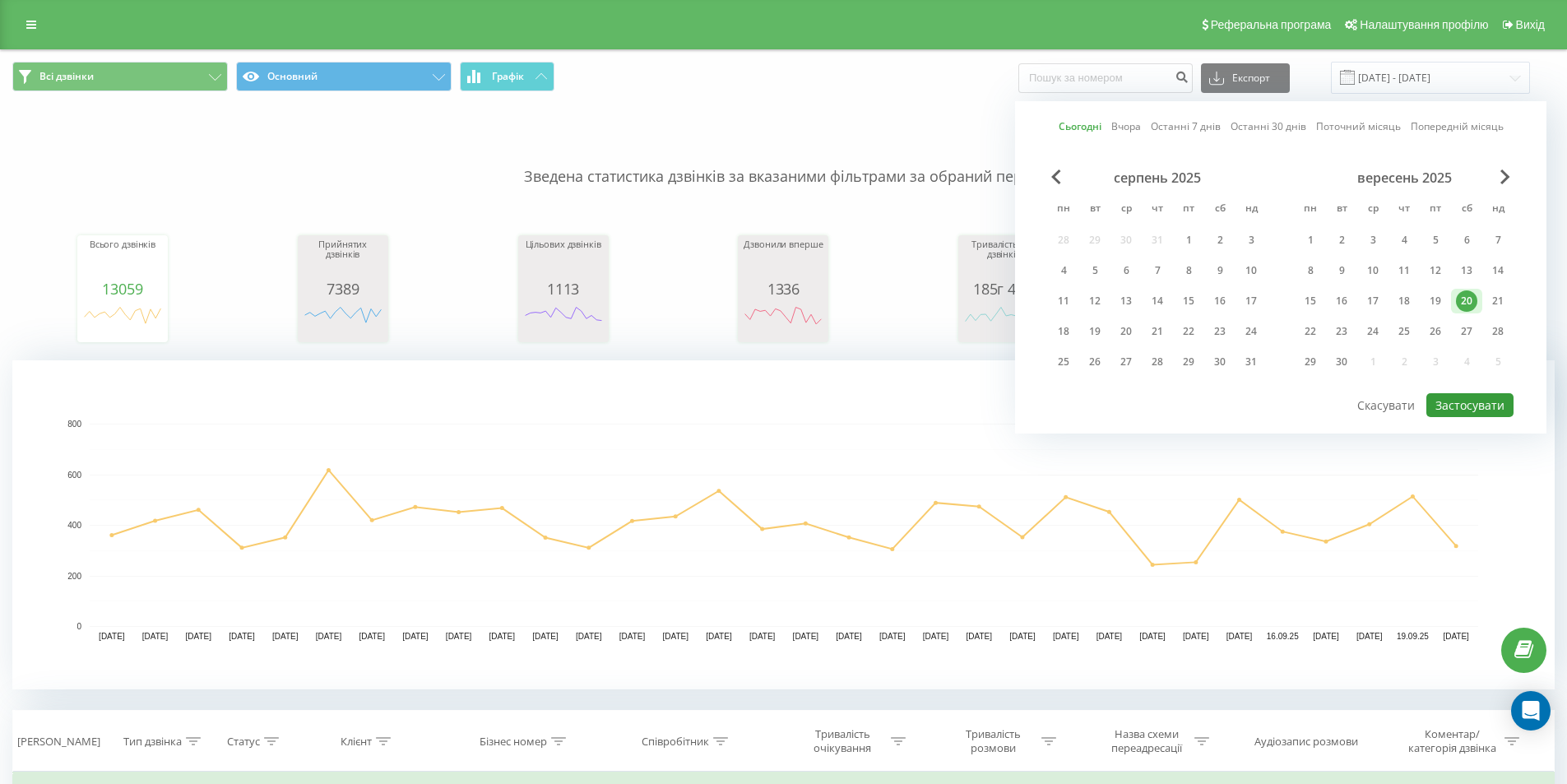
click at [1469, 411] on button "Застосувати" at bounding box center [1470, 405] width 87 height 24
type input "[DATE] - [DATE]"
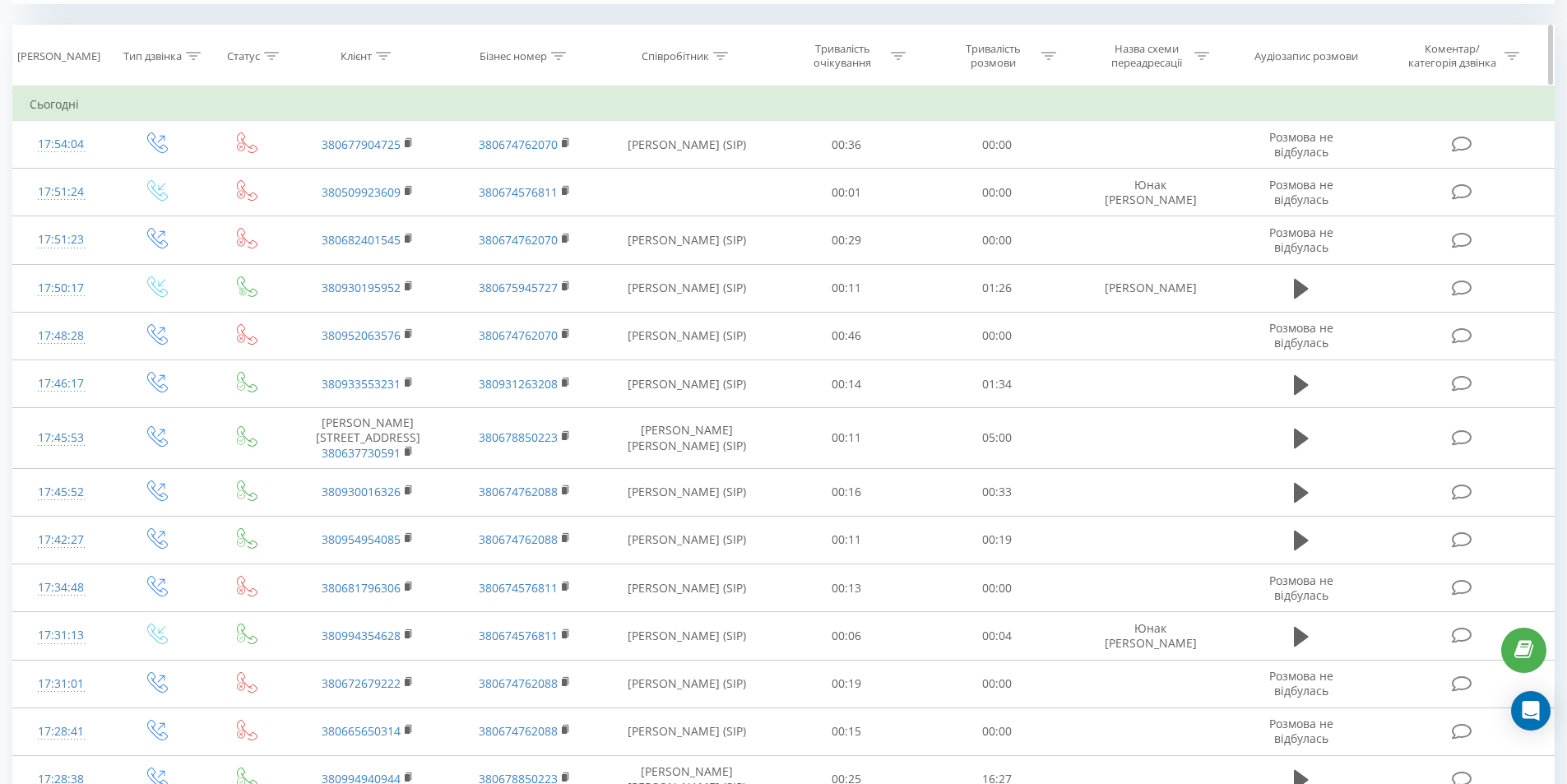
scroll to position [273, 0]
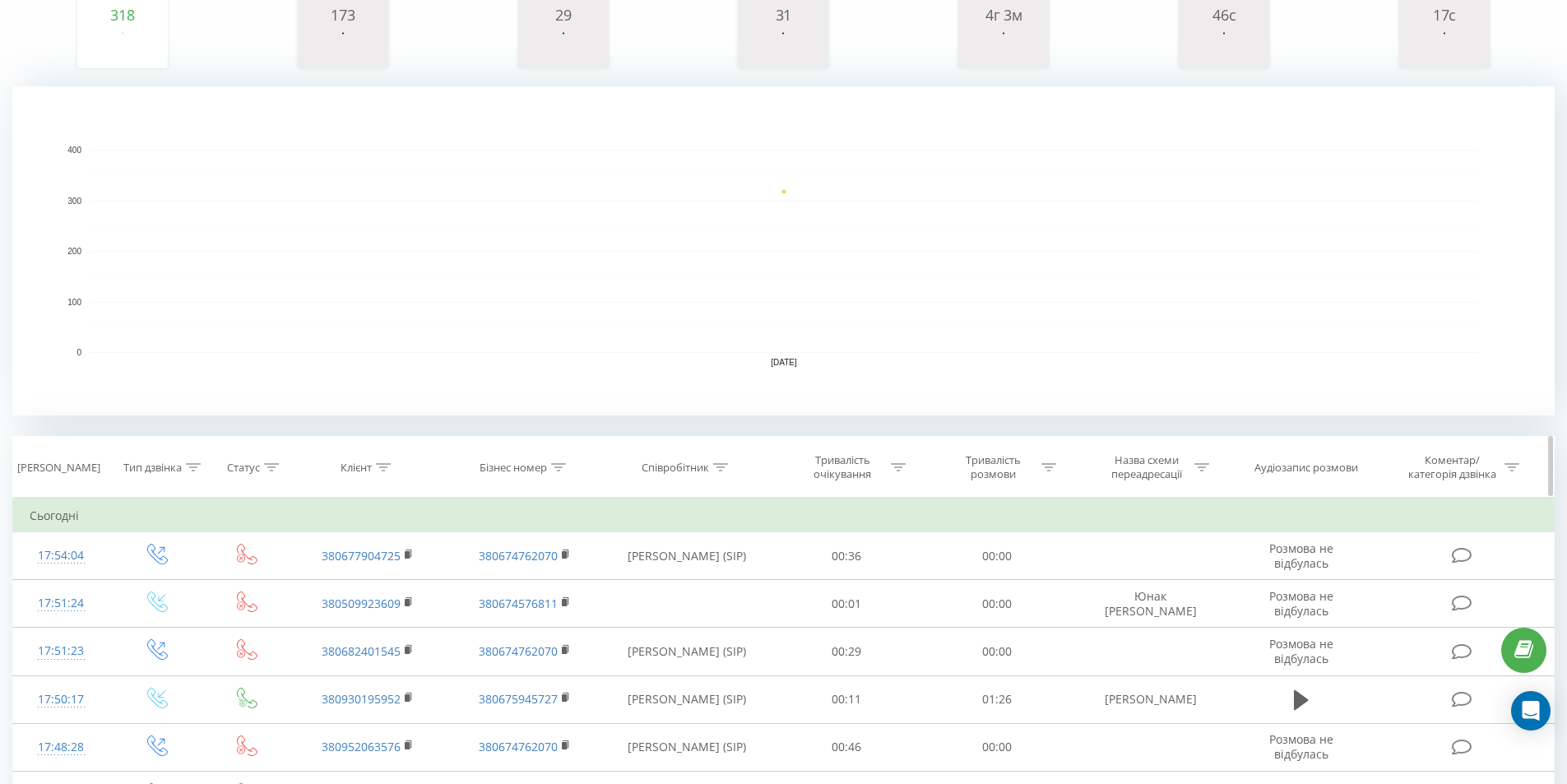
click at [721, 461] on div at bounding box center [720, 468] width 15 height 14
click at [656, 590] on input "text" at bounding box center [687, 585] width 145 height 28
type input "соколан"
click button "OK" at bounding box center [721, 617] width 70 height 20
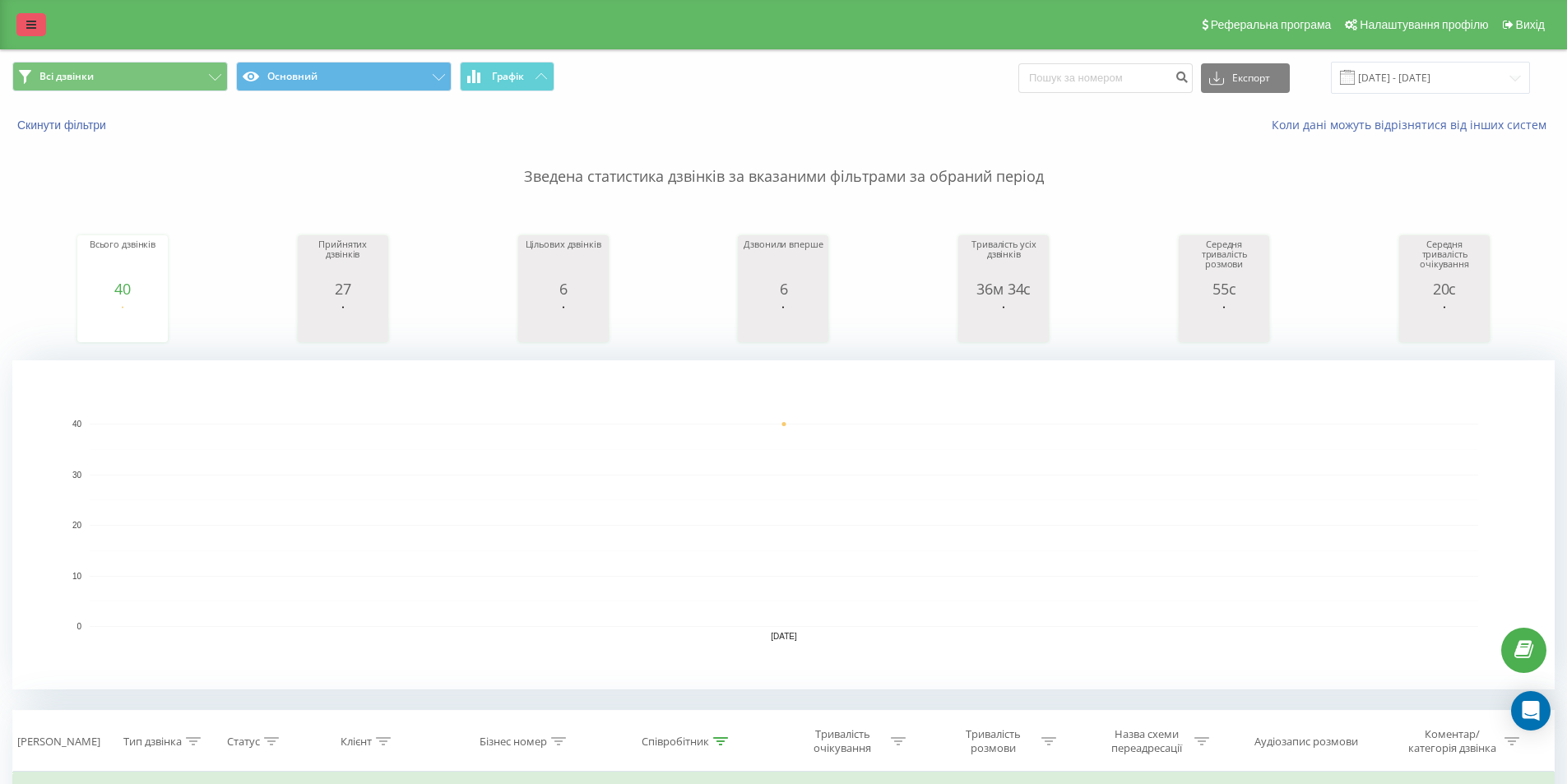
click at [28, 19] on icon at bounding box center [31, 24] width 10 height 12
click at [28, 22] on icon at bounding box center [31, 24] width 10 height 12
click at [36, 18] on link at bounding box center [31, 25] width 29 height 23
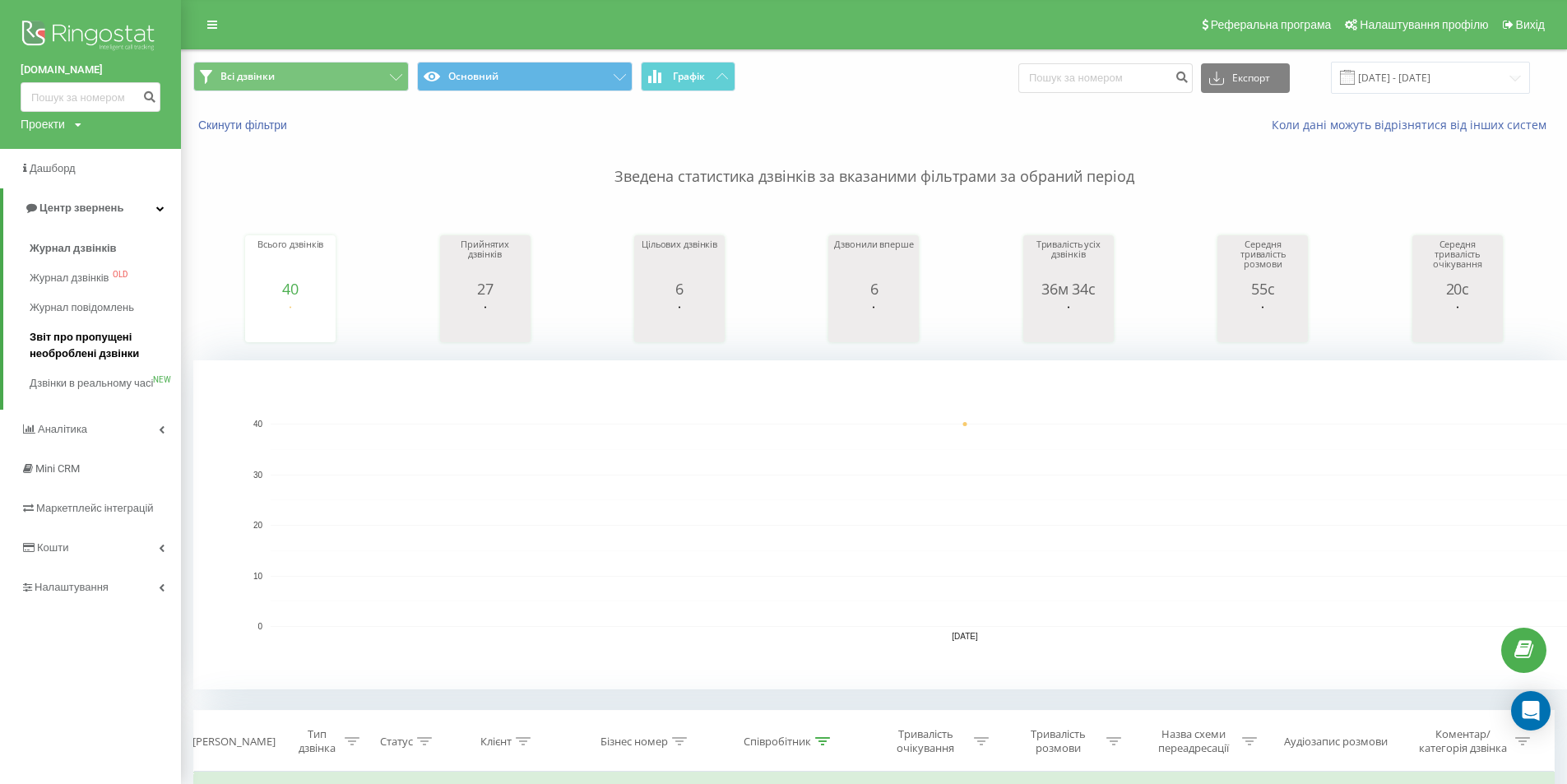
click at [66, 352] on span "Звіт про пропущені необроблені дзвінки" at bounding box center [100, 344] width 143 height 33
